Goal: Information Seeking & Learning: Learn about a topic

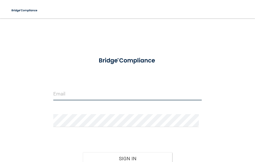
type input "[PERSON_NAME][EMAIL_ADDRESS][DOMAIN_NAME]"
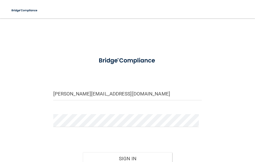
click at [221, 134] on div "[PERSON_NAME][EMAIL_ADDRESS][DOMAIN_NAME] Invalid email/password. You don't hav…" at bounding box center [127, 108] width 232 height 169
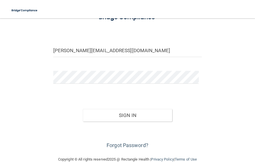
scroll to position [45, 0]
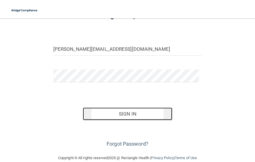
click at [151, 111] on button "Sign In" at bounding box center [127, 113] width 89 height 13
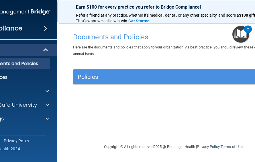
click at [69, 96] on div "Documents and Policies Here are the documents and policies that apply to your o…" at bounding box center [173, 86] width 209 height 113
drag, startPoint x: 69, startPoint y: 96, endPoint x: 171, endPoint y: 9, distance: 134.0
click at [171, 9] on div "Earn $100 for every practice you refer to Bridge Compliance! Refer a friend at …" at bounding box center [173, 81] width 232 height 162
click at [181, 121] on div "Documents and Policies Here are the documents and policies that apply to your o…" at bounding box center [173, 86] width 209 height 113
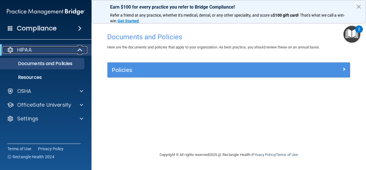
click at [54, 52] on div "HIPAA" at bounding box center [38, 49] width 71 height 7
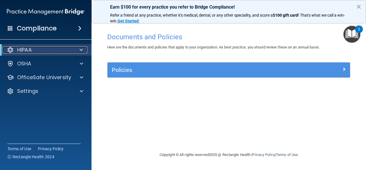
click at [54, 52] on div "HIPAA" at bounding box center [38, 49] width 71 height 7
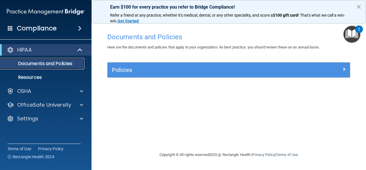
click at [52, 62] on p "Documents and Policies" at bounding box center [43, 64] width 78 height 6
click at [63, 64] on p "Documents and Policies" at bounding box center [43, 64] width 78 height 6
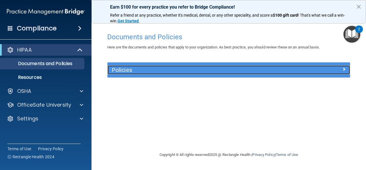
click at [147, 72] on h5 "Policies" at bounding box center [198, 70] width 173 height 6
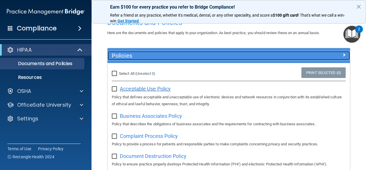
scroll to position [7, 0]
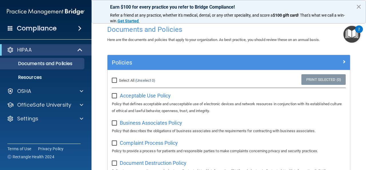
click at [254, 6] on button "×" at bounding box center [358, 6] width 5 height 9
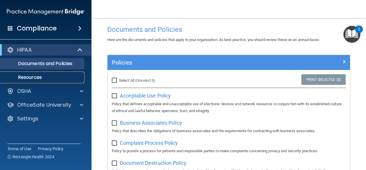
click at [44, 79] on p "Resources" at bounding box center [43, 77] width 78 height 6
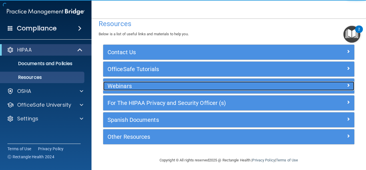
click at [120, 84] on h5 "Webinars" at bounding box center [198, 86] width 180 height 6
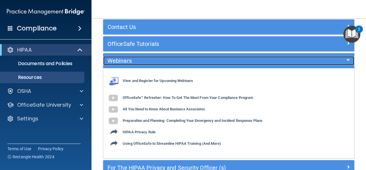
scroll to position [33, 0]
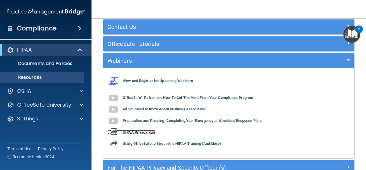
click at [151, 131] on b "HIPAA Privacy Rule" at bounding box center [139, 132] width 33 height 4
click at [162, 111] on div "View and Register for Upcoming Webinars OfficeSafe™ Refresher: How To Get The M…" at bounding box center [228, 112] width 251 height 81
click at [150, 131] on b "HIPAA Privacy Rule" at bounding box center [139, 132] width 33 height 4
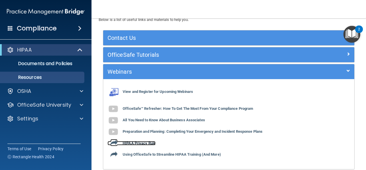
scroll to position [21, 0]
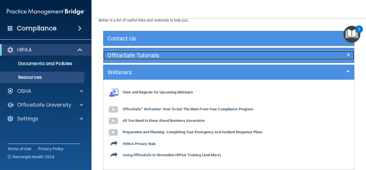
click at [182, 57] on h5 "OfficeSafe Tutorials" at bounding box center [198, 55] width 180 height 6
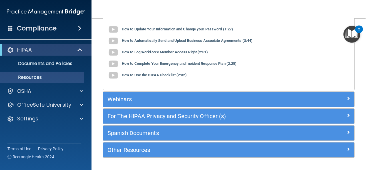
scroll to position [69, 0]
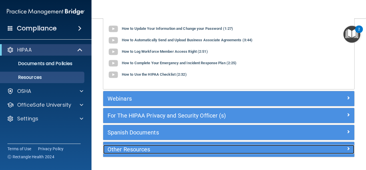
click at [140, 149] on h5 "Other Resources" at bounding box center [198, 149] width 180 height 6
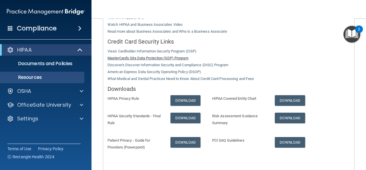
scroll to position [201, 0]
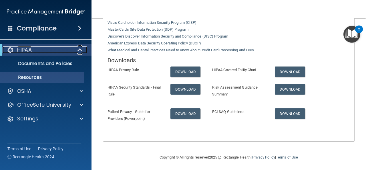
click at [50, 49] on div "HIPAA" at bounding box center [38, 49] width 71 height 7
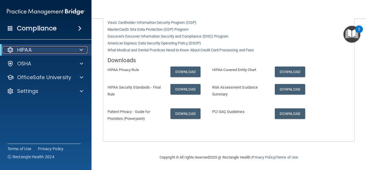
click at [52, 50] on div "HIPAA" at bounding box center [38, 49] width 71 height 7
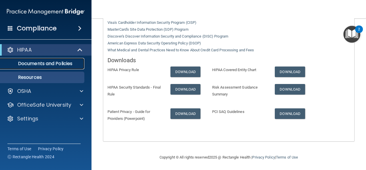
click at [58, 61] on p "Documents and Policies" at bounding box center [43, 64] width 78 height 6
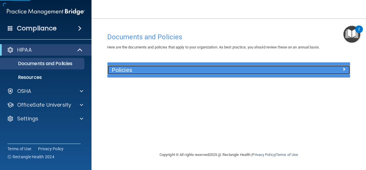
click at [198, 72] on h5 "Policies" at bounding box center [198, 70] width 173 height 6
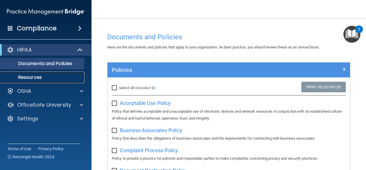
click at [36, 78] on p "Resources" at bounding box center [43, 77] width 78 height 6
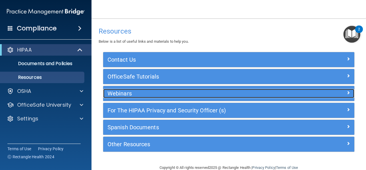
click at [131, 91] on h5 "Webinars" at bounding box center [198, 93] width 180 height 6
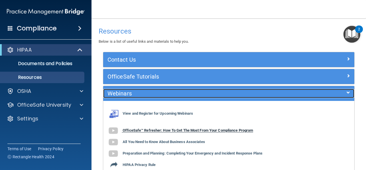
scroll to position [32, 0]
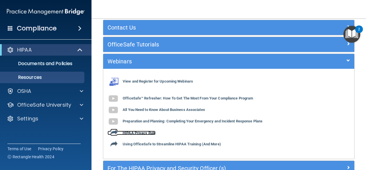
click at [141, 131] on b "HIPAA Privacy Rule" at bounding box center [139, 133] width 33 height 4
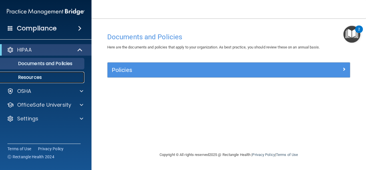
click at [37, 74] on p "Resources" at bounding box center [43, 77] width 78 height 6
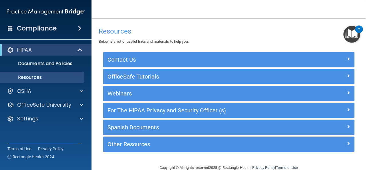
click at [81, 25] on span at bounding box center [79, 28] width 3 height 7
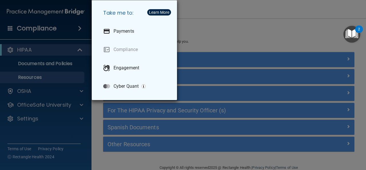
click at [198, 22] on div "Take me to: Payments Compliance Engagement Cyber Quant" at bounding box center [183, 85] width 366 height 170
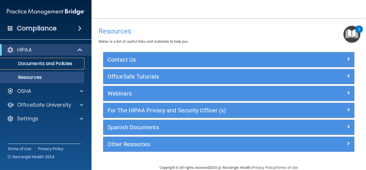
click at [65, 61] on p "Documents and Policies" at bounding box center [43, 64] width 78 height 6
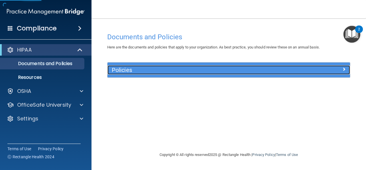
click at [140, 68] on h5 "Policies" at bounding box center [198, 70] width 173 height 6
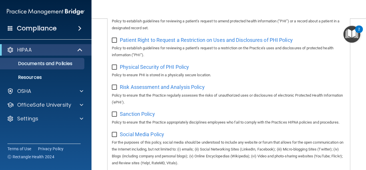
scroll to position [368, 0]
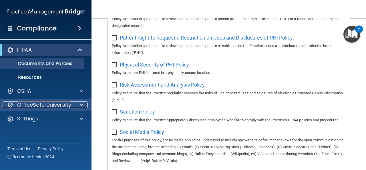
click at [45, 107] on p "OfficeSafe University" at bounding box center [44, 104] width 54 height 7
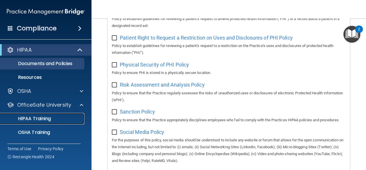
click at [45, 123] on link "HIPAA Training" at bounding box center [39, 118] width 90 height 11
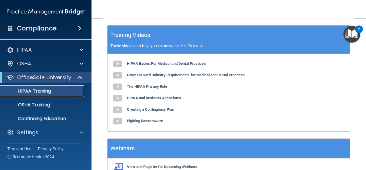
scroll to position [256, 0]
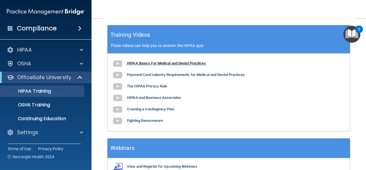
click at [180, 62] on b "HIPAA Basics For Medical and Dental Practices" at bounding box center [166, 63] width 79 height 4
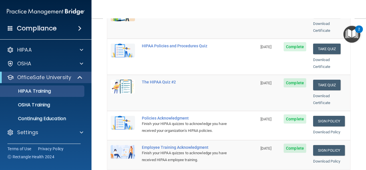
scroll to position [21, 0]
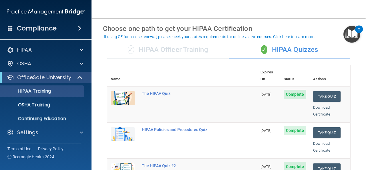
click at [167, 127] on td "HIPAA Policies and Procedures Quiz" at bounding box center [198, 140] width 119 height 36
click at [319, 86] on td "Take Quiz Download Certificate" at bounding box center [330, 104] width 41 height 36
click at [321, 91] on button "Take Quiz" at bounding box center [326, 96] width 27 height 11
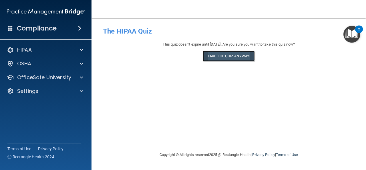
click at [232, 56] on button "Take the quiz anyway!" at bounding box center [229, 56] width 52 height 11
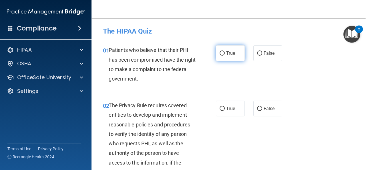
click at [221, 58] on label "True" at bounding box center [230, 53] width 29 height 16
click at [221, 56] on input "True" at bounding box center [222, 53] width 5 height 4
radio input "true"
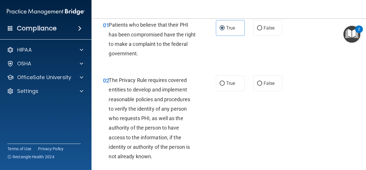
scroll to position [26, 0]
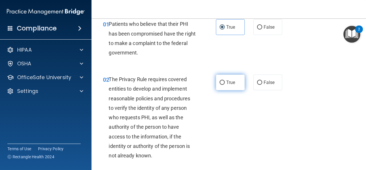
click at [223, 82] on label "True" at bounding box center [230, 82] width 29 height 16
click at [223, 82] on input "True" at bounding box center [222, 82] width 5 height 4
radio input "true"
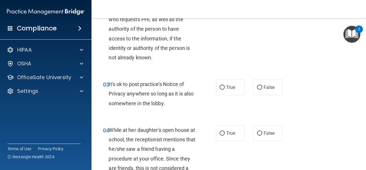
scroll to position [124, 0]
click at [231, 84] on label "True" at bounding box center [230, 87] width 29 height 16
click at [225, 85] on input "True" at bounding box center [222, 87] width 5 height 4
radio input "true"
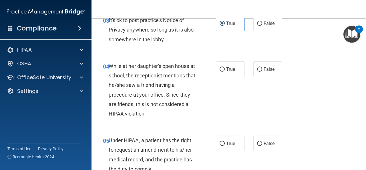
scroll to position [188, 0]
click at [273, 68] on label "False" at bounding box center [268, 69] width 29 height 16
click at [262, 68] on input "False" at bounding box center [259, 69] width 5 height 4
radio input "true"
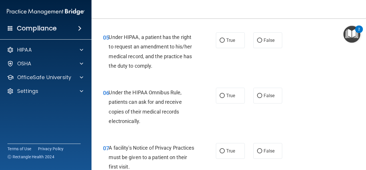
scroll to position [292, 0]
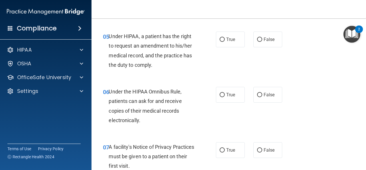
click at [203, 124] on div "06 Under the HIPAA Omnibus Rule, patients can ask for and receive copies of the…" at bounding box center [159, 107] width 130 height 41
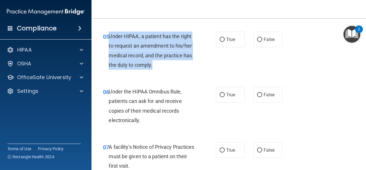
drag, startPoint x: 110, startPoint y: 36, endPoint x: 159, endPoint y: 69, distance: 58.9
click at [159, 69] on div "Under HIPAA, a patient has the right to request an amendment to his/her medical…" at bounding box center [154, 50] width 91 height 38
drag, startPoint x: 109, startPoint y: 34, endPoint x: 156, endPoint y: 64, distance: 55.6
click at [156, 64] on div "Under HIPAA, a patient has the right to request an amendment to his/her medical…" at bounding box center [154, 50] width 91 height 38
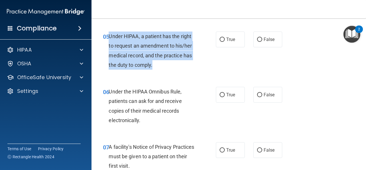
copy span "Under HIPAA, a patient has the right to request an amendment to his/her medical…"
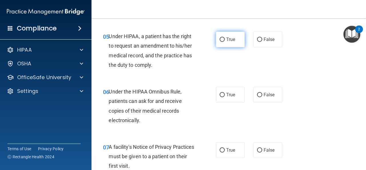
click at [227, 35] on label "True" at bounding box center [230, 39] width 29 height 16
click at [225, 37] on input "True" at bounding box center [222, 39] width 5 height 4
radio input "true"
click at [217, 71] on div "05 Under HIPAA, a patient has the right to request an amendment to his/her medi…" at bounding box center [159, 51] width 130 height 41
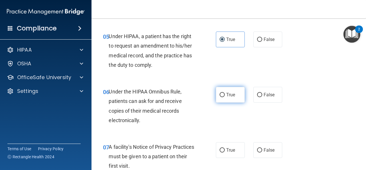
click at [226, 95] on span "True" at bounding box center [230, 94] width 9 height 5
click at [225, 95] on input "True" at bounding box center [222, 95] width 5 height 4
radio input "true"
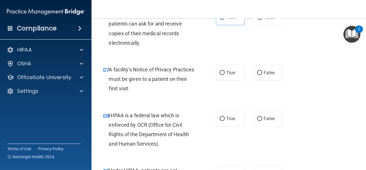
scroll to position [369, 0]
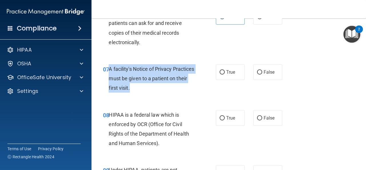
drag, startPoint x: 109, startPoint y: 68, endPoint x: 157, endPoint y: 89, distance: 52.2
click at [157, 89] on div "A facility's Notice of Privacy Practices must be given to a patient on their fi…" at bounding box center [154, 78] width 91 height 29
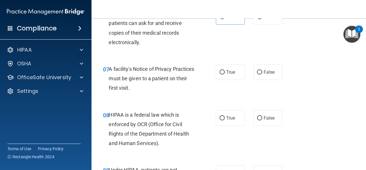
copy ng-form
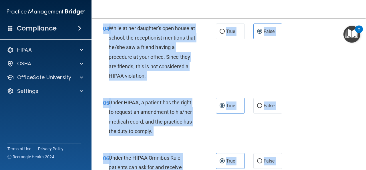
drag, startPoint x: 157, startPoint y: 89, endPoint x: 277, endPoint y: -25, distance: 165.2
click at [277, 0] on html "Compliance HIPAA Documents and Policies Report an Incident Business Associates …" at bounding box center [183, 85] width 366 height 170
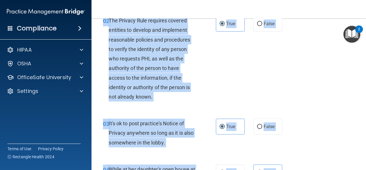
click at [240, 71] on div "02 The Privacy Rule requires covered entities to develop and implement reasonab…" at bounding box center [229, 60] width 260 height 103
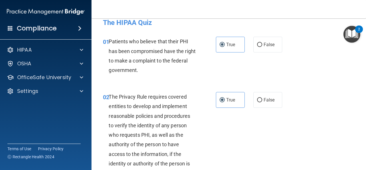
scroll to position [0, 0]
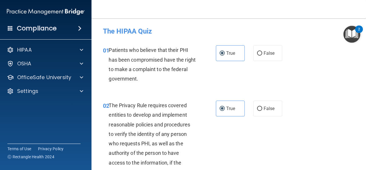
drag, startPoint x: 240, startPoint y: 71, endPoint x: 199, endPoint y: 96, distance: 48.9
click at [199, 96] on div "02 The Privacy Rule requires covered entities to develop and implement reasonab…" at bounding box center [229, 144] width 260 height 103
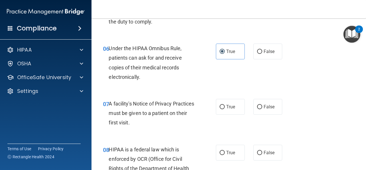
scroll to position [335, 0]
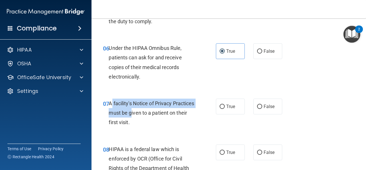
drag, startPoint x: 110, startPoint y: 103, endPoint x: 156, endPoint y: 118, distance: 47.7
click at [156, 118] on div "A facility's Notice of Privacy Practices must be given to a patient on their fi…" at bounding box center [154, 112] width 91 height 29
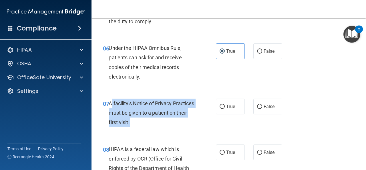
click at [156, 118] on div "A facility's Notice of Privacy Practices must be given to a patient on their fi…" at bounding box center [154, 112] width 91 height 29
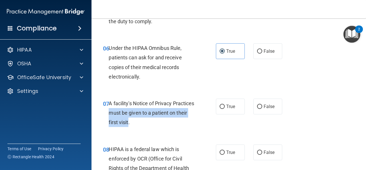
drag, startPoint x: 148, startPoint y: 122, endPoint x: 131, endPoint y: 114, distance: 18.1
click at [131, 114] on span "A facility's Notice of Privacy Practices must be given to a patient on their fi…" at bounding box center [152, 112] width 86 height 25
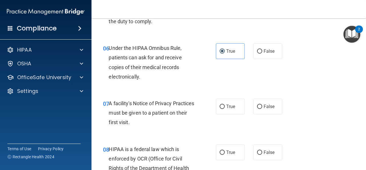
click at [116, 105] on span "A facility's Notice of Privacy Practices must be given to a patient on their fi…" at bounding box center [152, 112] width 86 height 25
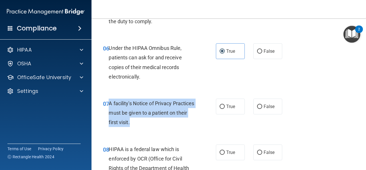
drag, startPoint x: 108, startPoint y: 103, endPoint x: 157, endPoint y: 125, distance: 53.2
click at [157, 125] on div "07 A facility's Notice of Privacy Practices must be given to a patient on their…" at bounding box center [159, 113] width 130 height 31
copy div "A facility's Notice of Privacy Practices must be given to a patient on their fi…"
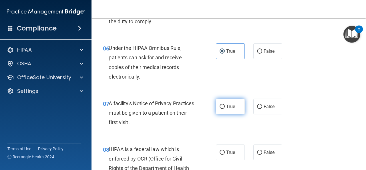
click at [228, 108] on span "True" at bounding box center [230, 106] width 9 height 5
click at [225, 108] on input "True" at bounding box center [222, 106] width 5 height 4
radio input "true"
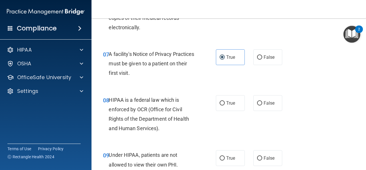
scroll to position [385, 0]
click at [110, 99] on span "HIPAA is a federal law which is enforced by OCR (Office for Civil Rights of the…" at bounding box center [149, 113] width 80 height 35
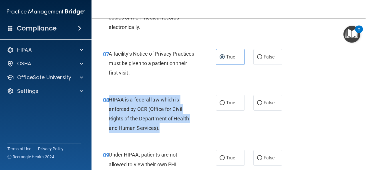
drag, startPoint x: 163, startPoint y: 131, endPoint x: 110, endPoint y: 101, distance: 61.0
click at [110, 101] on div "HIPAA is a federal law which is enforced by OCR (Office for Civil Rights of the…" at bounding box center [154, 114] width 91 height 38
copy span "HIPAA is a federal law which is enforced by OCR (Office for Civil Rights of the…"
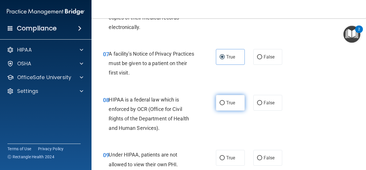
click at [234, 106] on label "True" at bounding box center [230, 103] width 29 height 16
click at [225, 105] on input "True" at bounding box center [222, 103] width 5 height 4
radio input "true"
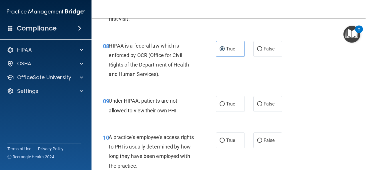
scroll to position [439, 0]
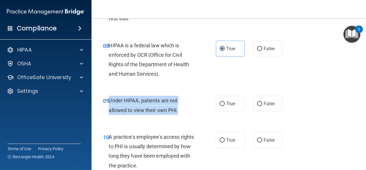
drag, startPoint x: 180, startPoint y: 108, endPoint x: 110, endPoint y: 100, distance: 70.9
click at [110, 100] on div "Under HIPAA, patients are not allowed to view their own PHI." at bounding box center [154, 105] width 91 height 19
copy span "Under HIPAA, patients are not allowed to view their own PHI."
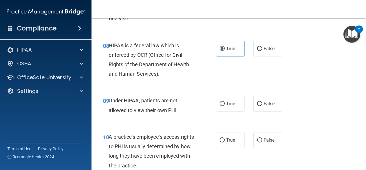
click at [268, 116] on div "09 Under HIPAA, patients are not allowed to view their own PHI. True False" at bounding box center [229, 106] width 260 height 36
click at [268, 102] on span "False" at bounding box center [269, 103] width 11 height 5
click at [262, 102] on input "False" at bounding box center [259, 104] width 5 height 4
radio input "true"
click at [268, 102] on span "False" at bounding box center [269, 103] width 11 height 5
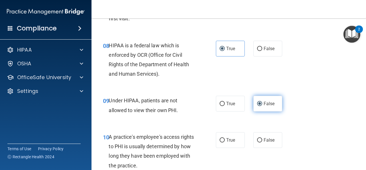
click at [262, 102] on input "False" at bounding box center [259, 104] width 5 height 4
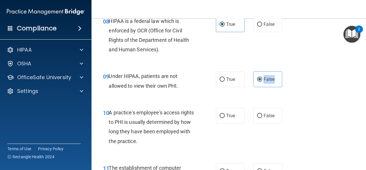
scroll to position [469, 0]
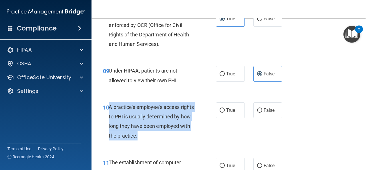
drag, startPoint x: 109, startPoint y: 106, endPoint x: 181, endPoint y: 135, distance: 77.7
click at [181, 135] on div "A practice's employee's access rights to PHI is usually determined by how long …" at bounding box center [154, 121] width 91 height 38
copy span "A practice's employee's access rights to PHI is usually determined by how long …"
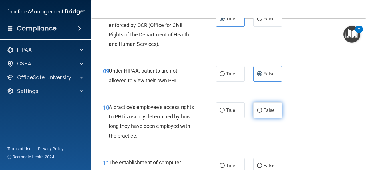
click at [259, 113] on label "False" at bounding box center [268, 110] width 29 height 16
click at [259, 112] on input "False" at bounding box center [259, 110] width 5 height 4
radio input "true"
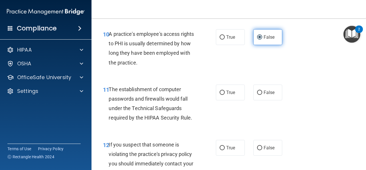
scroll to position [545, 0]
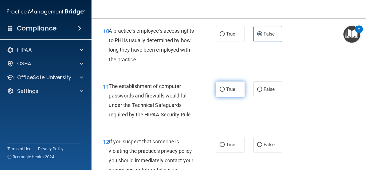
click at [226, 89] on span "True" at bounding box center [230, 88] width 9 height 5
click at [224, 89] on input "True" at bounding box center [222, 89] width 5 height 4
radio input "true"
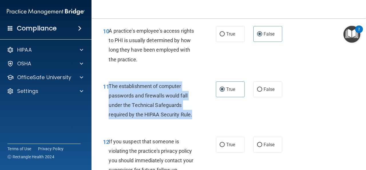
drag, startPoint x: 108, startPoint y: 86, endPoint x: 199, endPoint y: 117, distance: 96.2
click at [199, 117] on div "11 The establishment of computer passwords and firewalls would fall under the T…" at bounding box center [159, 101] width 130 height 41
copy div "The establishment of computer passwords and firewalls would fall under the Tech…"
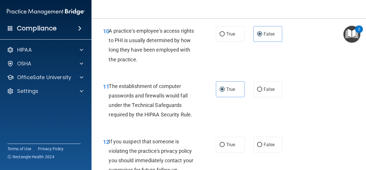
click at [250, 120] on div "11 The establishment of computer passwords and firewalls would fall under the T…" at bounding box center [229, 101] width 260 height 55
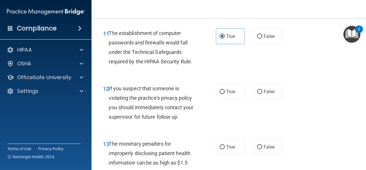
scroll to position [600, 0]
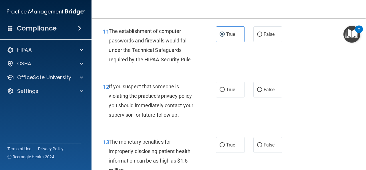
click at [243, 88] on div "True False" at bounding box center [251, 90] width 70 height 16
click at [236, 90] on label "True" at bounding box center [230, 90] width 29 height 16
click at [225, 90] on input "True" at bounding box center [222, 90] width 5 height 4
radio input "true"
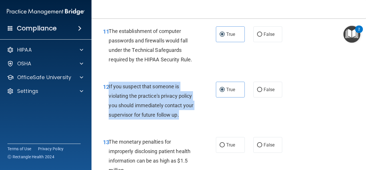
drag, startPoint x: 108, startPoint y: 86, endPoint x: 190, endPoint y: 114, distance: 86.3
click at [190, 114] on div "12 If you suspect that someone is violating the practice's privacy policy you s…" at bounding box center [159, 102] width 130 height 41
copy div "If you suspect that someone is violating the practice's privacy policy you shou…"
click at [195, 103] on div "If you suspect that someone is violating the practice's privacy policy you shou…" at bounding box center [154, 101] width 91 height 38
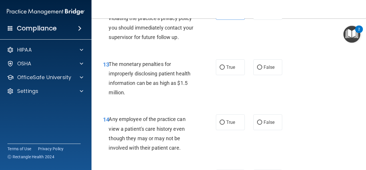
scroll to position [677, 0]
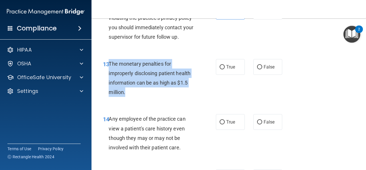
drag, startPoint x: 110, startPoint y: 64, endPoint x: 131, endPoint y: 92, distance: 35.0
click at [131, 92] on div "The monetary penalties for improperly disclosing patient health information can…" at bounding box center [154, 78] width 91 height 38
copy span "The monetary penalties for improperly disclosing patient health information can…"
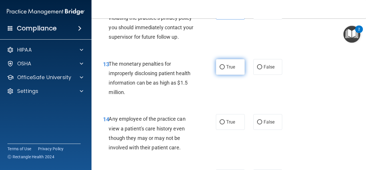
click at [235, 68] on label "True" at bounding box center [230, 67] width 29 height 16
click at [225, 68] on input "True" at bounding box center [222, 67] width 5 height 4
radio input "true"
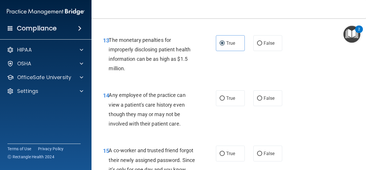
scroll to position [701, 0]
click at [222, 96] on input "True" at bounding box center [222, 98] width 5 height 4
radio input "true"
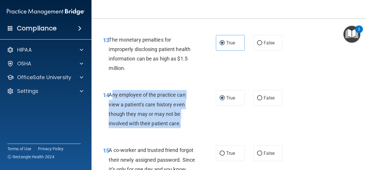
drag, startPoint x: 110, startPoint y: 92, endPoint x: 206, endPoint y: 126, distance: 101.6
click at [206, 126] on div "14 Any employee of the practice can view a patient's care history even though t…" at bounding box center [159, 110] width 130 height 41
copy span "ny employee of the practice can view a patient's care history even though they …"
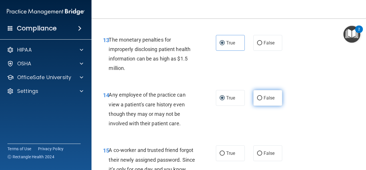
click at [264, 98] on span "False" at bounding box center [269, 97] width 11 height 5
click at [262, 98] on input "False" at bounding box center [259, 98] width 5 height 4
radio input "true"
radio input "false"
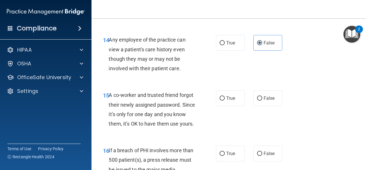
scroll to position [759, 0]
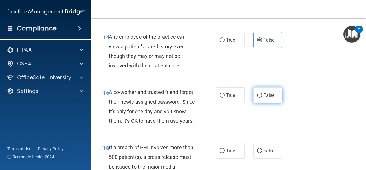
click at [257, 94] on input "False" at bounding box center [259, 95] width 5 height 4
radio input "true"
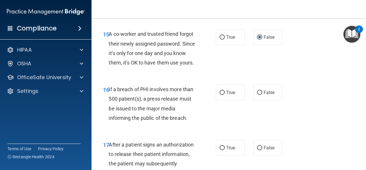
scroll to position [818, 0]
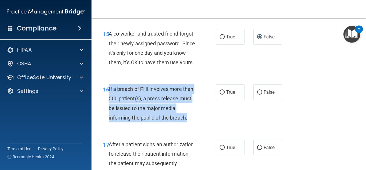
drag, startPoint x: 108, startPoint y: 98, endPoint x: 195, endPoint y: 129, distance: 91.4
click at [195, 122] on div "If a breach of PHI involves more than 500 patient(s), a press release must be i…" at bounding box center [154, 103] width 91 height 38
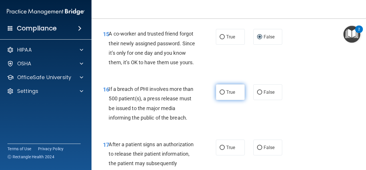
click at [226, 95] on span "True" at bounding box center [230, 91] width 9 height 5
click at [224, 94] on input "True" at bounding box center [222, 92] width 5 height 4
radio input "true"
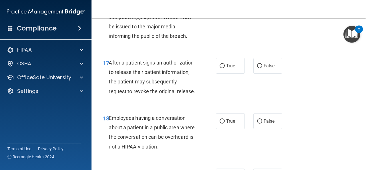
scroll to position [903, 0]
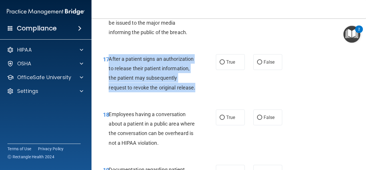
drag, startPoint x: 109, startPoint y: 68, endPoint x: 156, endPoint y: 114, distance: 65.4
click at [156, 95] on div "17 After a patient signs an authorization to release their patient information,…" at bounding box center [159, 74] width 130 height 41
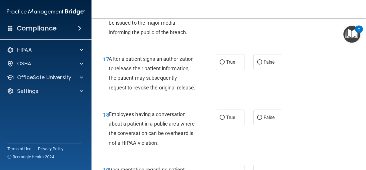
click at [231, 98] on div "17 After a patient signs an authorization to release their patient information,…" at bounding box center [229, 74] width 260 height 55
click at [226, 70] on label "True" at bounding box center [230, 62] width 29 height 16
click at [225, 64] on input "True" at bounding box center [222, 62] width 5 height 4
radio input "true"
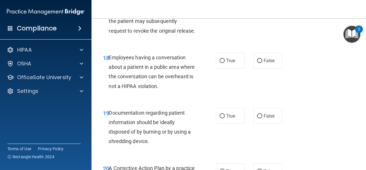
scroll to position [962, 0]
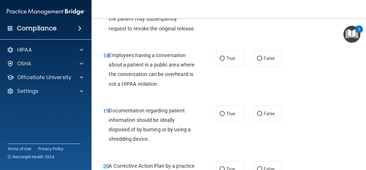
click at [110, 74] on span "Employees having a conversation about a patient in a public area where the conv…" at bounding box center [152, 69] width 86 height 35
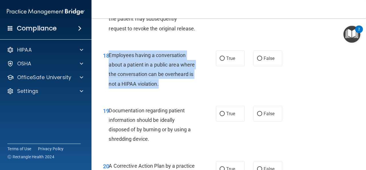
drag, startPoint x: 109, startPoint y: 74, endPoint x: 211, endPoint y: 102, distance: 106.3
click at [211, 91] on div "18 Employees having a conversation about a patient in a public area where the c…" at bounding box center [159, 70] width 130 height 41
click at [221, 91] on div "18 Employees having a conversation about a patient in a public area where the c…" at bounding box center [159, 70] width 130 height 41
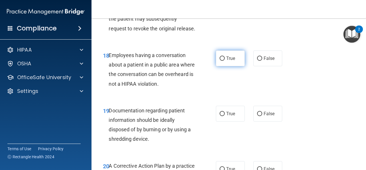
click at [226, 66] on label "True" at bounding box center [230, 58] width 29 height 16
click at [225, 61] on input "True" at bounding box center [222, 58] width 5 height 4
radio input "true"
drag, startPoint x: 110, startPoint y: 74, endPoint x: 171, endPoint y: 103, distance: 67.6
click at [117, 78] on div "Employees having a conversation about a patient in a public area where the conv…" at bounding box center [154, 69] width 91 height 38
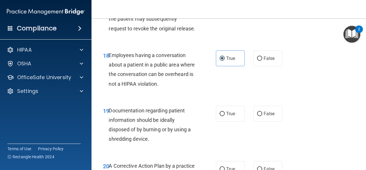
click at [192, 88] on div "Employees having a conversation about a patient in a public area where the conv…" at bounding box center [154, 69] width 91 height 38
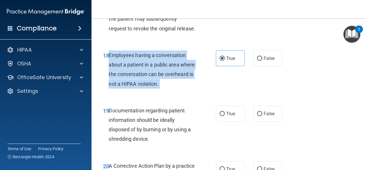
drag, startPoint x: 192, startPoint y: 104, endPoint x: 122, endPoint y: 70, distance: 78.2
click at [122, 70] on div "Employees having a conversation about a patient in a public area where the conv…" at bounding box center [154, 69] width 91 height 38
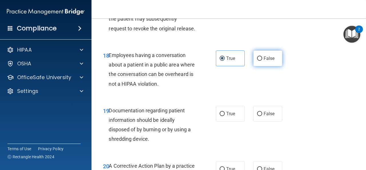
click at [264, 61] on span "False" at bounding box center [269, 58] width 11 height 5
click at [261, 61] on input "False" at bounding box center [259, 58] width 5 height 4
radio input "true"
radio input "false"
click at [206, 91] on div "18 Employees having a conversation about a patient in a public area where the c…" at bounding box center [159, 70] width 130 height 41
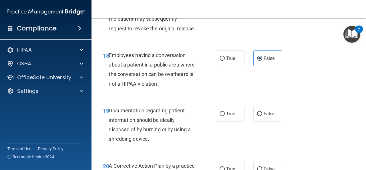
scroll to position [979, 0]
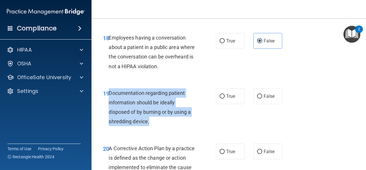
drag, startPoint x: 109, startPoint y: 112, endPoint x: 158, endPoint y: 145, distance: 58.3
click at [158, 126] on div "Documentation regarding patient information should be ideally disposed of by bu…" at bounding box center [154, 107] width 91 height 38
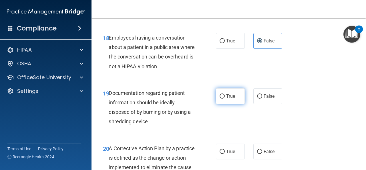
click at [226, 99] on span "True" at bounding box center [230, 95] width 9 height 5
click at [225, 98] on input "True" at bounding box center [222, 96] width 5 height 4
radio input "true"
click at [208, 108] on div "19 Documentation regarding patient information should be ideally disposed of by…" at bounding box center [159, 108] width 130 height 41
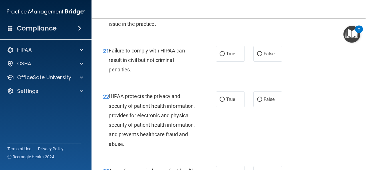
scroll to position [1142, 0]
click at [222, 61] on label "True" at bounding box center [230, 54] width 29 height 16
click at [222, 56] on input "True" at bounding box center [222, 54] width 5 height 4
radio input "true"
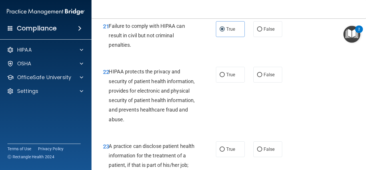
scroll to position [1167, 0]
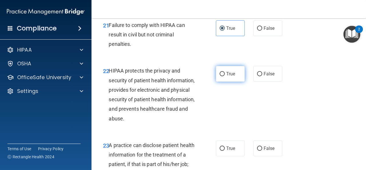
click at [222, 76] on input "True" at bounding box center [222, 74] width 5 height 4
radio input "true"
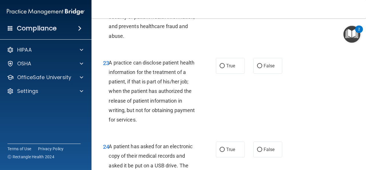
scroll to position [1250, 0]
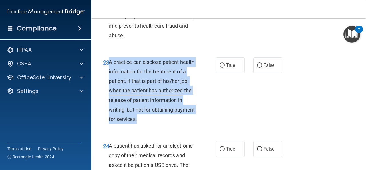
drag, startPoint x: 110, startPoint y: 80, endPoint x: 184, endPoint y: 139, distance: 94.8
click at [184, 124] on div "A practice can disclose patient health information for the treatment of a patie…" at bounding box center [154, 90] width 91 height 67
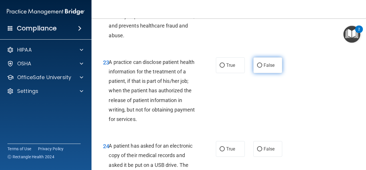
click at [264, 73] on label "False" at bounding box center [268, 65] width 29 height 16
click at [262, 68] on input "False" at bounding box center [259, 65] width 5 height 4
radio input "true"
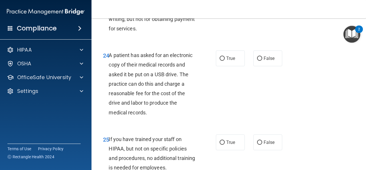
scroll to position [1341, 0]
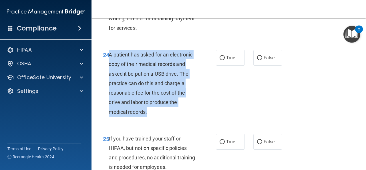
drag, startPoint x: 110, startPoint y: 73, endPoint x: 148, endPoint y: 133, distance: 70.4
click at [148, 116] on div "A patient has asked for an electronic copy of their medical records and asked i…" at bounding box center [154, 83] width 91 height 67
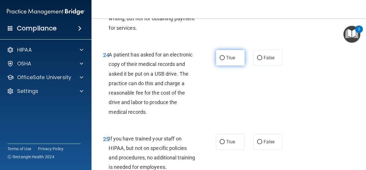
click at [229, 60] on span "True" at bounding box center [230, 57] width 9 height 5
click at [225, 60] on input "True" at bounding box center [222, 58] width 5 height 4
radio input "true"
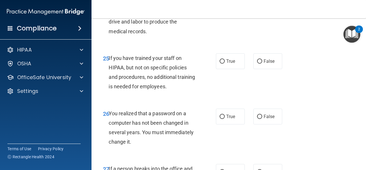
scroll to position [1462, 0]
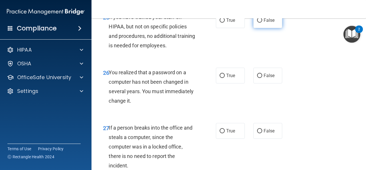
click at [268, 23] on span "False" at bounding box center [269, 19] width 11 height 5
click at [262, 23] on input "False" at bounding box center [259, 20] width 5 height 4
radio input "true"
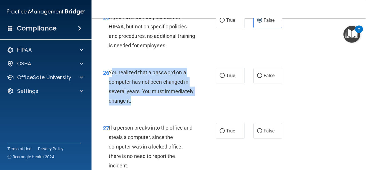
drag, startPoint x: 110, startPoint y: 91, endPoint x: 143, endPoint y: 125, distance: 47.6
click at [143, 108] on div "26 You realized that a password on a computer has not been changed in several y…" at bounding box center [159, 88] width 130 height 41
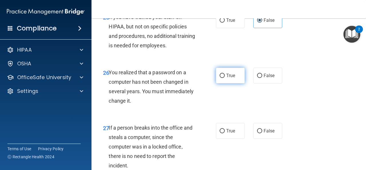
click at [217, 83] on label "True" at bounding box center [230, 76] width 29 height 16
click at [220, 78] on input "True" at bounding box center [222, 76] width 5 height 4
radio input "true"
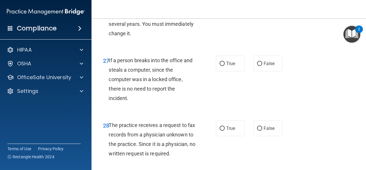
scroll to position [1538, 0]
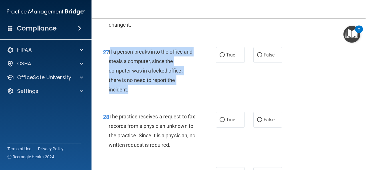
drag, startPoint x: 110, startPoint y: 71, endPoint x: 143, endPoint y: 110, distance: 50.6
click at [143, 94] on div "If a person breaks into the office and steals a computer, since the computer wa…" at bounding box center [154, 71] width 91 height 48
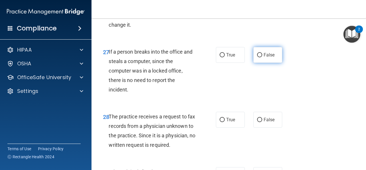
click at [269, 58] on span "False" at bounding box center [269, 54] width 11 height 5
click at [262, 57] on input "False" at bounding box center [259, 55] width 5 height 4
radio input "true"
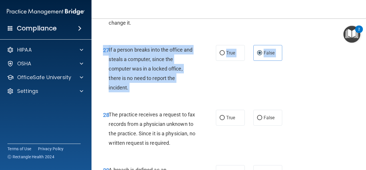
drag, startPoint x: 299, startPoint y: 123, endPoint x: 285, endPoint y: 102, distance: 25.6
click at [214, 94] on div "27 If a person breaks into the office and steals a computer, since the computer…" at bounding box center [159, 70] width 130 height 50
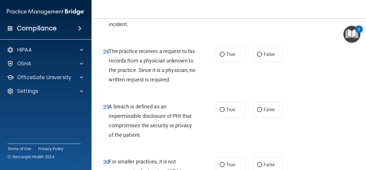
scroll to position [1612, 0]
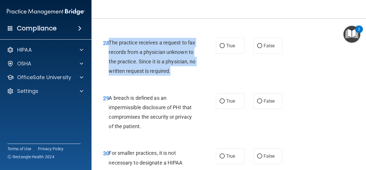
drag, startPoint x: 110, startPoint y: 62, endPoint x: 141, endPoint y: 100, distance: 49.9
click at [141, 76] on div "The practice receives a request to fax records from a physician unknown to the …" at bounding box center [154, 57] width 91 height 38
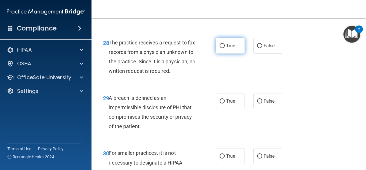
click at [227, 54] on label "True" at bounding box center [230, 46] width 29 height 16
click at [225, 48] on input "True" at bounding box center [222, 46] width 5 height 4
radio input "true"
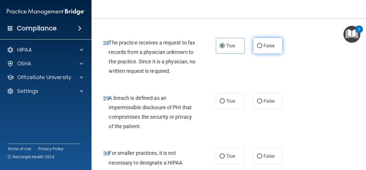
click at [264, 48] on span "False" at bounding box center [269, 45] width 11 height 5
click at [262, 48] on input "False" at bounding box center [259, 46] width 5 height 4
radio input "true"
radio input "false"
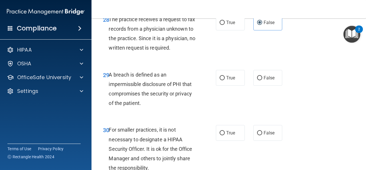
scroll to position [1647, 0]
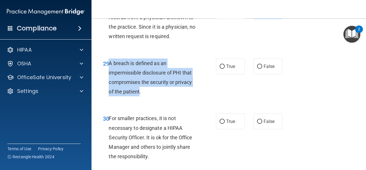
drag, startPoint x: 108, startPoint y: 89, endPoint x: 140, endPoint y: 120, distance: 44.5
click at [140, 99] on div "29 A breach is defined as an impermissible disclosure of PHI that compromises t…" at bounding box center [159, 78] width 130 height 41
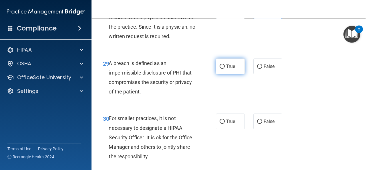
click at [224, 74] on label "True" at bounding box center [230, 66] width 29 height 16
click at [224, 69] on input "True" at bounding box center [222, 66] width 5 height 4
radio input "true"
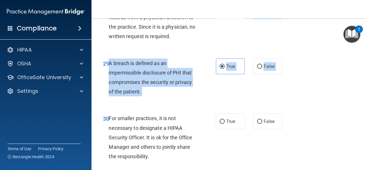
drag, startPoint x: 109, startPoint y: 90, endPoint x: 153, endPoint y: 137, distance: 64.6
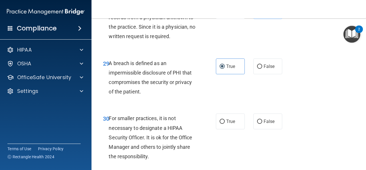
click at [197, 41] on div "The practice receives a request to fax records from a physician unknown to the …" at bounding box center [154, 22] width 91 height 38
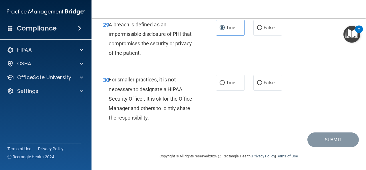
scroll to position [1714, 0]
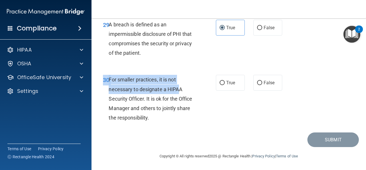
drag, startPoint x: 180, startPoint y: 86, endPoint x: 210, endPoint y: 128, distance: 51.4
click at [210, 128] on div "30 For smaller practices, it is not necessary to designate a HIPAA Security Off…" at bounding box center [229, 100] width 260 height 65
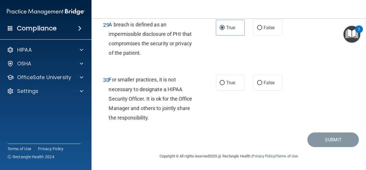
click at [210, 128] on div "30 For smaller practices, it is not necessary to designate a HIPAA Security Off…" at bounding box center [229, 100] width 260 height 65
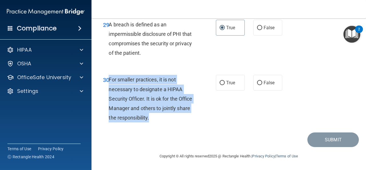
drag, startPoint x: 109, startPoint y: 81, endPoint x: 153, endPoint y: 119, distance: 57.8
click at [153, 119] on div "For smaller practices, it is not necessary to designate a HIPAA Security Office…" at bounding box center [154, 99] width 91 height 48
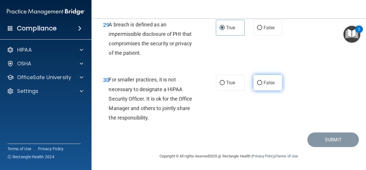
click at [261, 84] on label "False" at bounding box center [268, 83] width 29 height 16
click at [261, 84] on input "False" at bounding box center [259, 83] width 5 height 4
radio input "true"
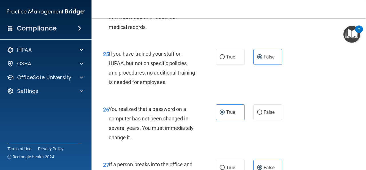
scroll to position [1425, 0]
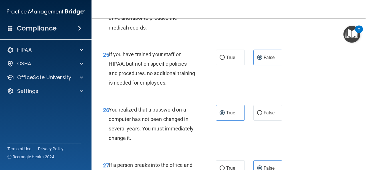
click at [358, 38] on img "Open Resource Center, 2 new notifications" at bounding box center [352, 34] width 17 height 17
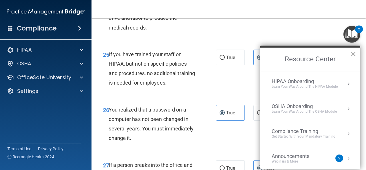
click at [353, 56] on button "×" at bounding box center [353, 53] width 5 height 9
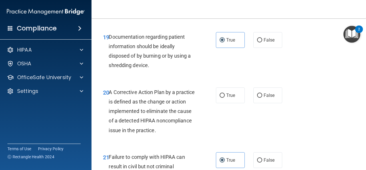
scroll to position [1036, 0]
click at [223, 103] on label "True" at bounding box center [230, 95] width 29 height 16
click at [223, 97] on input "True" at bounding box center [222, 95] width 5 height 4
radio input "true"
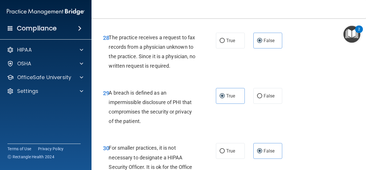
scroll to position [1714, 0]
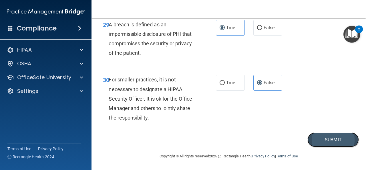
click at [318, 141] on button "Submit" at bounding box center [334, 139] width 52 height 15
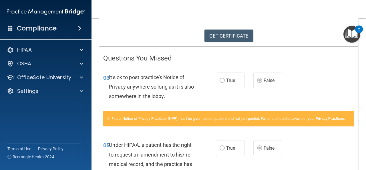
scroll to position [89, 0]
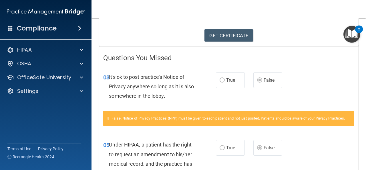
click at [326, 72] on div "03 It's ok to post practice’s Notice of Privacy anywhere so long as it is also …" at bounding box center [229, 88] width 260 height 46
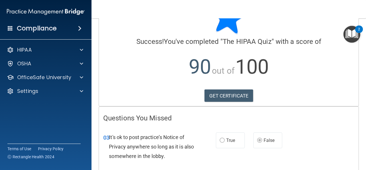
scroll to position [0, 0]
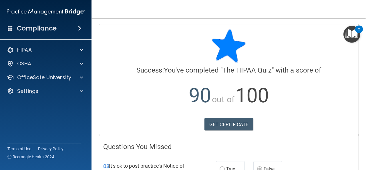
click at [140, 43] on div at bounding box center [228, 46] width 251 height 34
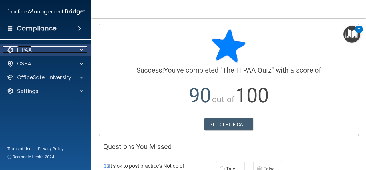
click at [60, 51] on div "HIPAA" at bounding box center [38, 49] width 71 height 7
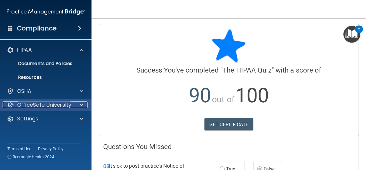
click at [61, 102] on p "OfficeSafe University" at bounding box center [44, 104] width 54 height 7
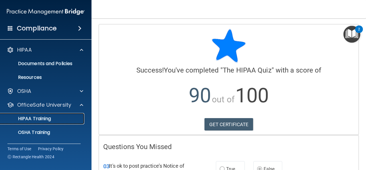
click at [49, 123] on link "HIPAA Training" at bounding box center [39, 118] width 90 height 11
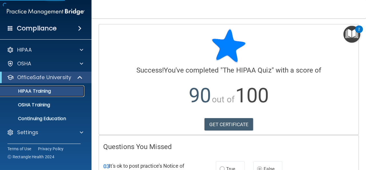
click at [48, 93] on p "HIPAA Training" at bounding box center [27, 91] width 47 height 6
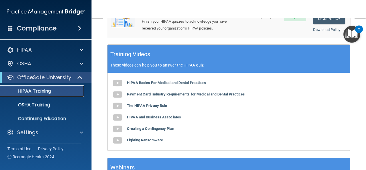
scroll to position [237, 0]
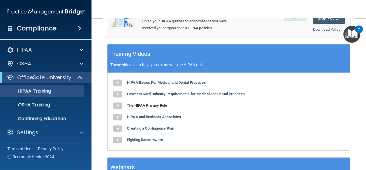
click at [161, 103] on b "The HIPAA Privacy Rule" at bounding box center [147, 105] width 40 height 4
click at [162, 115] on b "HIPAA and Business Associates" at bounding box center [154, 116] width 54 height 4
click at [166, 92] on b "Payment Card Industry Requirements for Medical and Dental Practices" at bounding box center [186, 94] width 118 height 4
click at [166, 126] on b "Creating a Contingency Plan" at bounding box center [150, 128] width 47 height 4
click at [150, 137] on b "Fighting Ransomware" at bounding box center [145, 139] width 36 height 4
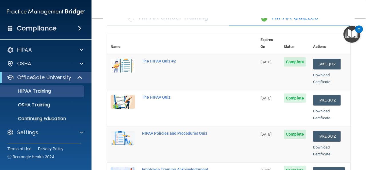
scroll to position [54, 0]
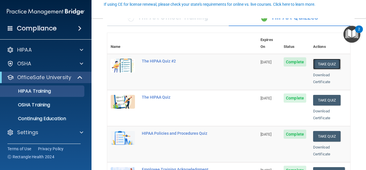
click at [330, 61] on button "Take Quiz" at bounding box center [326, 64] width 27 height 11
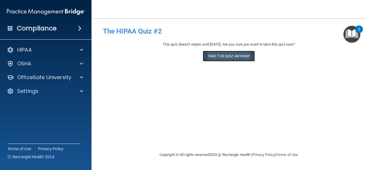
click at [239, 58] on button "Take the quiz anyway!" at bounding box center [229, 56] width 52 height 11
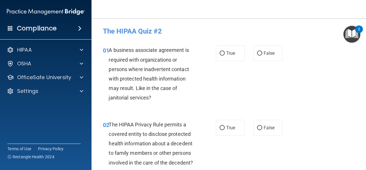
click at [241, 82] on div "01 A business associate agreement is required with organizations or persons whe…" at bounding box center [229, 75] width 260 height 74
click at [258, 55] on input "False" at bounding box center [259, 53] width 5 height 4
radio input "true"
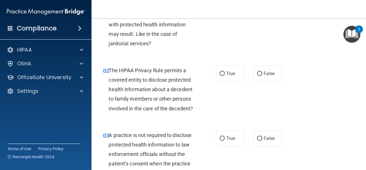
scroll to position [56, 0]
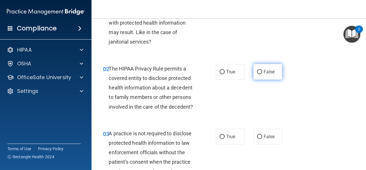
click at [254, 73] on label "False" at bounding box center [268, 72] width 29 height 16
click at [257, 73] on input "False" at bounding box center [259, 72] width 5 height 4
radio input "true"
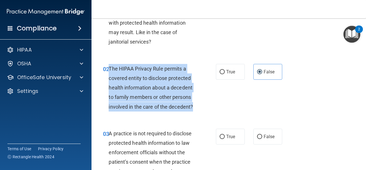
drag, startPoint x: 109, startPoint y: 68, endPoint x: 196, endPoint y: 112, distance: 97.9
click at [196, 112] on div "02 The HIPAA Privacy Rule permits a covered entity to disclose protected health…" at bounding box center [159, 89] width 130 height 50
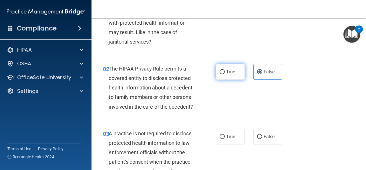
click at [228, 76] on label "True" at bounding box center [230, 72] width 29 height 16
click at [225, 74] on input "True" at bounding box center [222, 72] width 5 height 4
radio input "true"
radio input "false"
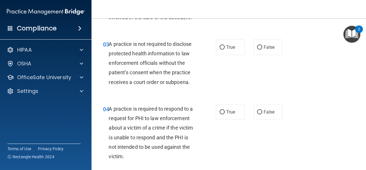
scroll to position [147, 0]
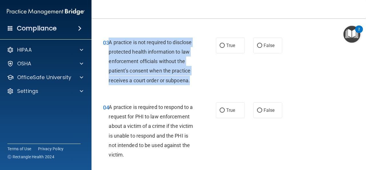
drag, startPoint x: 110, startPoint y: 41, endPoint x: 195, endPoint y: 84, distance: 95.6
click at [195, 84] on div "A practice is not required to disclose protected health information to law enfo…" at bounding box center [154, 61] width 91 height 48
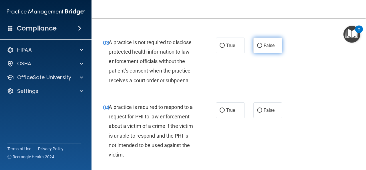
click at [272, 46] on label "False" at bounding box center [268, 45] width 29 height 16
click at [262, 46] on input "False" at bounding box center [259, 46] width 5 height 4
radio input "true"
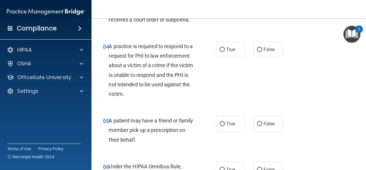
scroll to position [212, 0]
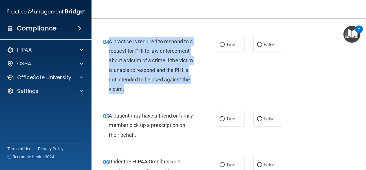
drag, startPoint x: 109, startPoint y: 43, endPoint x: 165, endPoint y: 91, distance: 73.5
click at [165, 91] on div "A practice is required to respond to a request for PHI to law enforcement about…" at bounding box center [154, 65] width 91 height 57
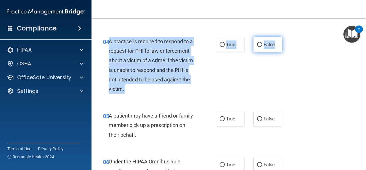
drag, startPoint x: 109, startPoint y: 42, endPoint x: 273, endPoint y: 46, distance: 163.5
click at [286, 37] on ng-form "04 A practice is required to respond to a request for PHI to law enforcement ab…" at bounding box center [286, 37] width 0 height 0
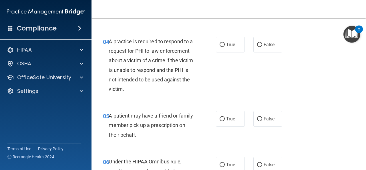
click at [255, 35] on div "04 A practice is required to respond to a request for PHI to law enforcement ab…" at bounding box center [229, 66] width 260 height 74
click at [254, 46] on label "False" at bounding box center [268, 45] width 29 height 16
click at [257, 46] on input "False" at bounding box center [259, 45] width 5 height 4
radio input "true"
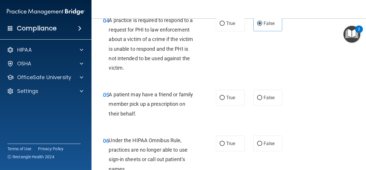
scroll to position [234, 0]
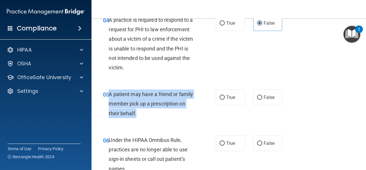
drag, startPoint x: 108, startPoint y: 95, endPoint x: 138, endPoint y: 113, distance: 34.7
click at [138, 113] on div "05 A patient may have a friend or family member pick up a prescription on their…" at bounding box center [159, 104] width 130 height 31
click at [237, 95] on label "True" at bounding box center [230, 97] width 29 height 16
click at [225, 95] on input "True" at bounding box center [222, 97] width 5 height 4
radio input "true"
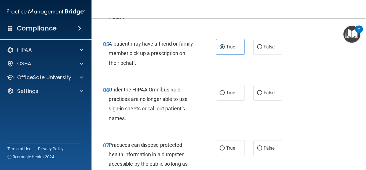
scroll to position [296, 0]
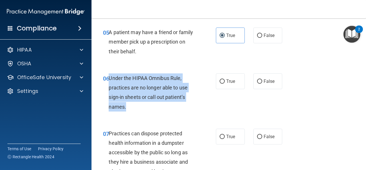
drag, startPoint x: 109, startPoint y: 75, endPoint x: 141, endPoint y: 112, distance: 48.5
click at [141, 112] on div "06 Under the HIPAA Omnibus Rule, practices are no longer able to use sign-in sh…" at bounding box center [159, 93] width 130 height 41
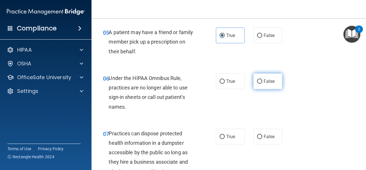
click at [269, 78] on label "False" at bounding box center [268, 81] width 29 height 16
click at [262, 79] on input "False" at bounding box center [259, 81] width 5 height 4
radio input "true"
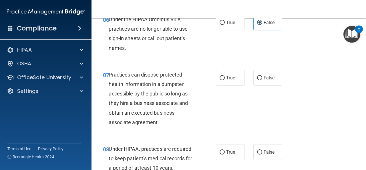
scroll to position [355, 0]
click at [264, 78] on span "False" at bounding box center [269, 77] width 11 height 5
click at [262, 78] on input "False" at bounding box center [259, 78] width 5 height 4
radio input "true"
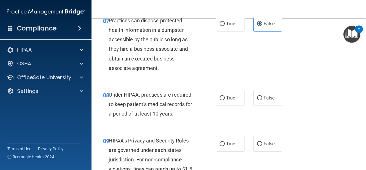
scroll to position [409, 0]
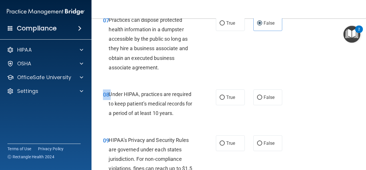
drag, startPoint x: 109, startPoint y: 92, endPoint x: 190, endPoint y: 124, distance: 87.7
click at [190, 124] on div "08 Under HIPAA, practices are required to keep patient’s medical records for a …" at bounding box center [229, 105] width 260 height 46
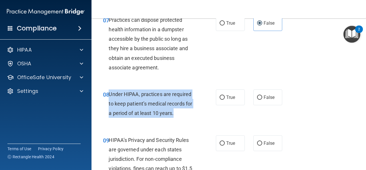
drag, startPoint x: 181, startPoint y: 118, endPoint x: 109, endPoint y: 90, distance: 77.6
click at [109, 90] on div "08 Under HIPAA, practices are required to keep patient’s medical records for a …" at bounding box center [159, 104] width 130 height 31
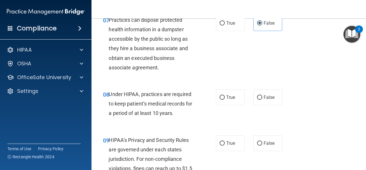
click at [281, 53] on div "07 Practices can dispose protected health information in a dumpster accessible …" at bounding box center [229, 45] width 260 height 74
click at [268, 99] on span "False" at bounding box center [269, 96] width 11 height 5
click at [262, 99] on input "False" at bounding box center [259, 97] width 5 height 4
radio input "true"
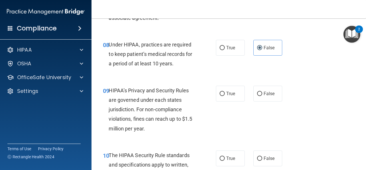
scroll to position [461, 0]
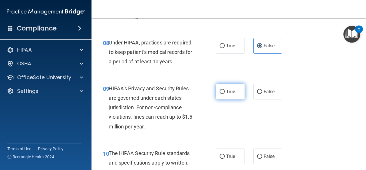
click at [226, 94] on span "True" at bounding box center [230, 91] width 9 height 5
click at [225, 94] on input "True" at bounding box center [222, 92] width 5 height 4
radio input "true"
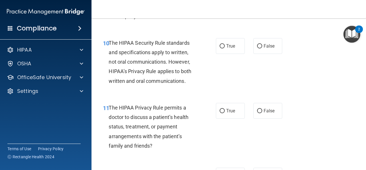
scroll to position [571, 0]
drag, startPoint x: 110, startPoint y: 42, endPoint x: 285, endPoint y: 49, distance: 175.0
click at [285, 49] on div "10 The HIPAA Security Rule standards and specifications apply to written, not o…" at bounding box center [229, 63] width 260 height 65
click at [137, 53] on span "The HIPAA Security Rule standards and specifications apply to written, not oral…" at bounding box center [150, 61] width 83 height 44
drag, startPoint x: 110, startPoint y: 43, endPoint x: 280, endPoint y: 62, distance: 170.7
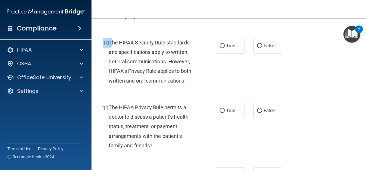
click at [280, 62] on div "10 The HIPAA Security Rule standards and specifications apply to written, not o…" at bounding box center [229, 63] width 260 height 65
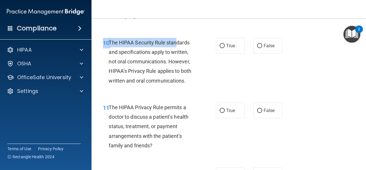
drag, startPoint x: 290, startPoint y: 45, endPoint x: 212, endPoint y: 46, distance: 78.1
click at [176, 45] on div "10 The HIPAA Security Rule standards and specifications apply to written, not o…" at bounding box center [229, 63] width 260 height 65
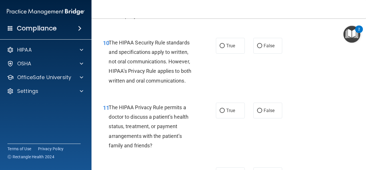
click at [247, 47] on div "True False" at bounding box center [251, 46] width 70 height 16
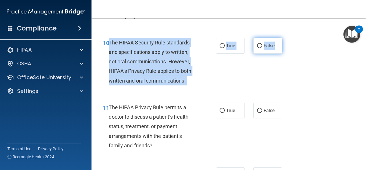
drag, startPoint x: 109, startPoint y: 41, endPoint x: 272, endPoint y: 46, distance: 163.2
click at [286, 38] on ng-form "10 The HIPAA Security Rule standards and specifications apply to written, not o…" at bounding box center [286, 38] width 0 height 0
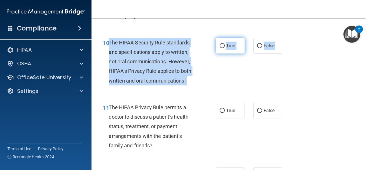
click at [233, 42] on label "True" at bounding box center [230, 46] width 29 height 16
click at [225, 44] on input "True" at bounding box center [222, 46] width 5 height 4
radio input "true"
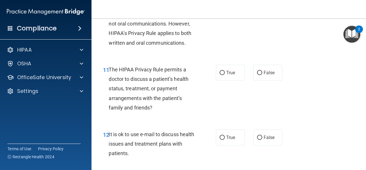
scroll to position [611, 0]
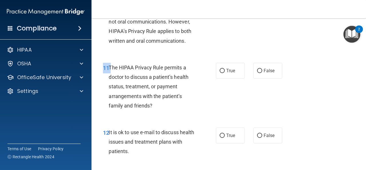
drag, startPoint x: 109, startPoint y: 68, endPoint x: 277, endPoint y: 54, distance: 168.0
click at [275, 55] on div "10 The HIPAA Security Rule standards and specifications apply to written, not o…" at bounding box center [229, 23] width 260 height 65
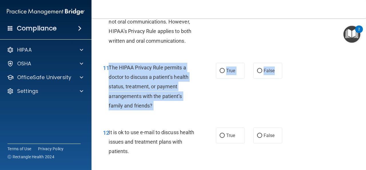
drag, startPoint x: 109, startPoint y: 66, endPoint x: 281, endPoint y: 72, distance: 172.1
click at [286, 63] on ng-form "11 The HIPAA Privacy Rule permits a doctor to discuss a patient’s health status…" at bounding box center [286, 63] width 0 height 0
click at [257, 76] on label "False" at bounding box center [268, 71] width 29 height 16
click at [257, 73] on input "False" at bounding box center [259, 71] width 5 height 4
radio input "true"
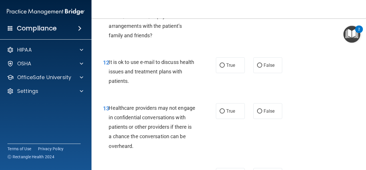
scroll to position [681, 0]
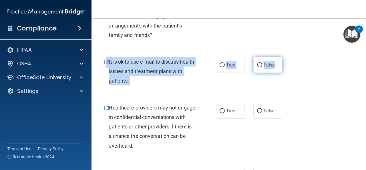
drag, startPoint x: 108, startPoint y: 62, endPoint x: 272, endPoint y: 65, distance: 164.9
click at [286, 57] on ng-form "12 It is ok to use e-mail to discuss health issues and treatment plans with pat…" at bounding box center [286, 57] width 0 height 0
click at [273, 62] on label "False" at bounding box center [268, 65] width 29 height 16
click at [262, 63] on input "False" at bounding box center [259, 65] width 5 height 4
radio input "true"
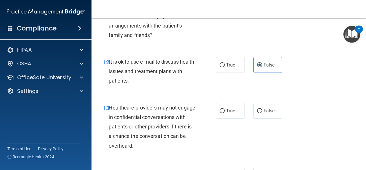
click at [291, 50] on div "11 The HIPAA Privacy Rule permits a doctor to discuss a patient’s health status…" at bounding box center [229, 17] width 260 height 65
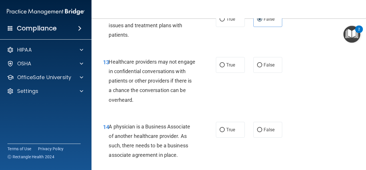
scroll to position [727, 0]
drag, startPoint x: 108, startPoint y: 61, endPoint x: 291, endPoint y: 67, distance: 182.4
click at [291, 67] on div "13 Healthcare providers may not engage in confidential conversations with patie…" at bounding box center [229, 82] width 260 height 65
click at [212, 95] on div "13 Healthcare providers may not engage in confidential conversations with patie…" at bounding box center [159, 82] width 130 height 50
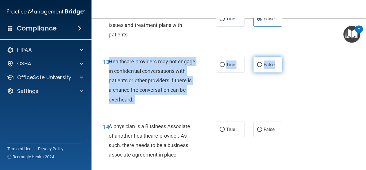
drag, startPoint x: 110, startPoint y: 59, endPoint x: 272, endPoint y: 63, distance: 162.0
click at [286, 57] on ng-form "13 Healthcare providers may not engage in confidential conversations with patie…" at bounding box center [286, 57] width 0 height 0
click at [262, 60] on label "False" at bounding box center [268, 65] width 29 height 16
click at [262, 63] on input "False" at bounding box center [259, 65] width 5 height 4
radio input "true"
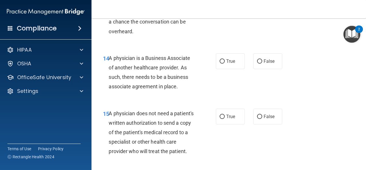
scroll to position [796, 0]
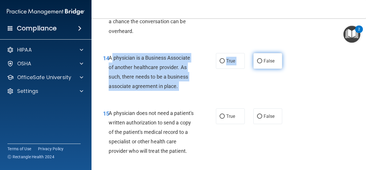
drag, startPoint x: 108, startPoint y: 57, endPoint x: 253, endPoint y: 58, distance: 144.5
click at [286, 53] on ng-form "14 A physician is a Business Associate of another healthcare provider. As such,…" at bounding box center [286, 53] width 0 height 0
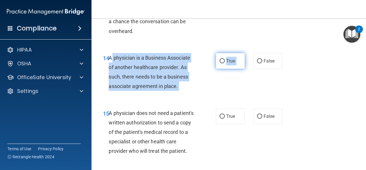
click at [219, 56] on label "True" at bounding box center [230, 61] width 29 height 16
click at [220, 59] on input "True" at bounding box center [222, 61] width 5 height 4
radio input "true"
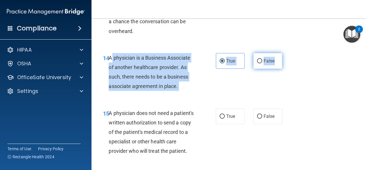
drag, startPoint x: 109, startPoint y: 57, endPoint x: 277, endPoint y: 62, distance: 168.6
click at [286, 53] on ng-form "14 A physician is a Business Associate of another healthcare provider. As such,…" at bounding box center [286, 53] width 0 height 0
click at [264, 62] on span "False" at bounding box center [269, 60] width 11 height 5
click at [262, 62] on input "False" at bounding box center [259, 61] width 5 height 4
radio input "true"
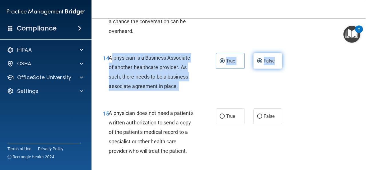
radio input "false"
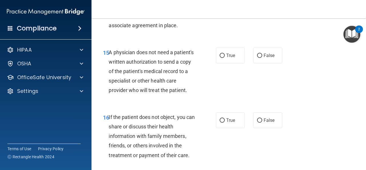
scroll to position [857, 0]
drag, startPoint x: 109, startPoint y: 53, endPoint x: 290, endPoint y: 51, distance: 181.2
click at [290, 51] on div "15 A physician does not need a patient's written authorization to send a copy o…" at bounding box center [229, 72] width 260 height 65
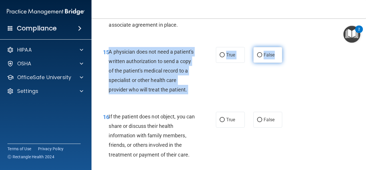
drag, startPoint x: 108, startPoint y: 49, endPoint x: 274, endPoint y: 55, distance: 165.2
click at [286, 47] on ng-form "15 A physician does not need a patient's written authorization to send a copy o…" at bounding box center [286, 47] width 0 height 0
click at [264, 58] on label "False" at bounding box center [268, 55] width 29 height 16
click at [262, 57] on input "False" at bounding box center [259, 55] width 5 height 4
radio input "true"
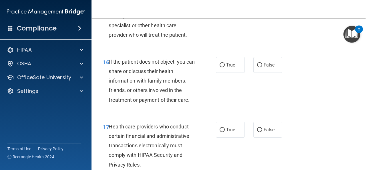
scroll to position [932, 0]
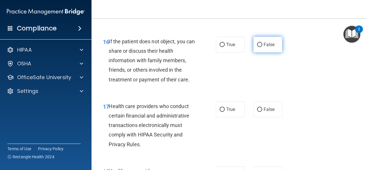
click at [258, 47] on input "False" at bounding box center [259, 45] width 5 height 4
radio input "true"
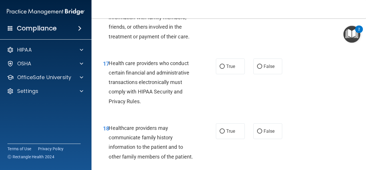
scroll to position [975, 0]
click at [218, 85] on div "17 Health care providers who conduct certain financial and administrative trans…" at bounding box center [159, 83] width 130 height 50
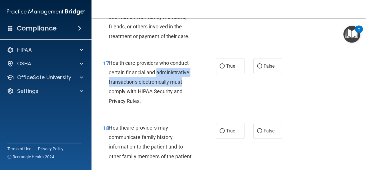
drag, startPoint x: 218, startPoint y: 85, endPoint x: 217, endPoint y: 94, distance: 8.4
click at [217, 94] on div "17 Health care providers who conduct certain financial and administrative trans…" at bounding box center [159, 83] width 130 height 50
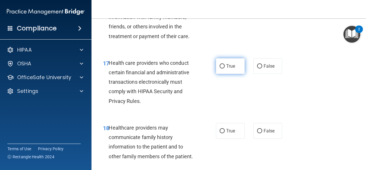
click at [232, 69] on span "True" at bounding box center [230, 65] width 9 height 5
click at [225, 68] on input "True" at bounding box center [222, 66] width 5 height 4
radio input "true"
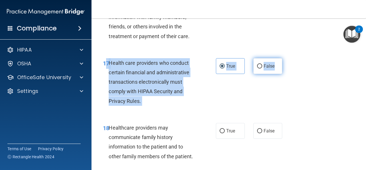
drag, startPoint x: 108, startPoint y: 72, endPoint x: 279, endPoint y: 75, distance: 170.9
click at [286, 58] on ng-form "17 Health care providers who conduct certain financial and administrative trans…" at bounding box center [286, 58] width 0 height 0
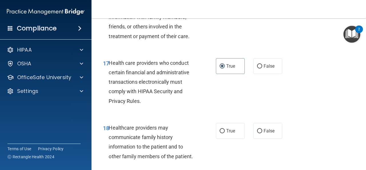
click at [228, 112] on div "17 Health care providers who conduct certain financial and administrative trans…" at bounding box center [229, 83] width 260 height 65
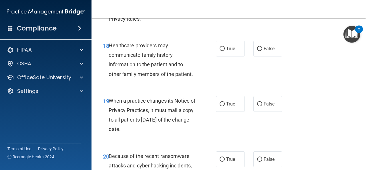
scroll to position [1058, 0]
click at [265, 51] on span "False" at bounding box center [269, 48] width 11 height 5
click at [262, 51] on input "False" at bounding box center [259, 48] width 5 height 4
radio input "true"
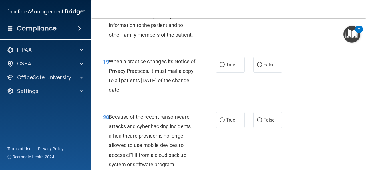
scroll to position [1105, 0]
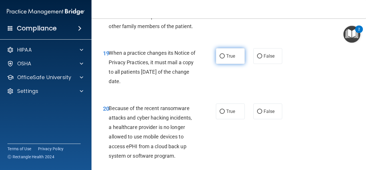
click at [232, 62] on label "True" at bounding box center [230, 56] width 29 height 16
click at [225, 58] on input "True" at bounding box center [222, 56] width 5 height 4
radio input "true"
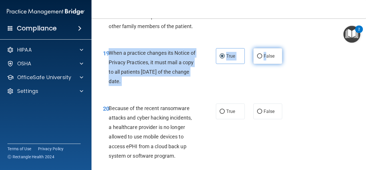
drag, startPoint x: 109, startPoint y: 60, endPoint x: 269, endPoint y: 64, distance: 160.0
click at [286, 48] on ng-form "19 When a practice changes its Notice of Privacy Practices, it must mail a copy…" at bounding box center [286, 48] width 0 height 0
click at [167, 58] on div "When a practice changes its Notice of Privacy Practices, it must mail a copy to…" at bounding box center [154, 67] width 91 height 38
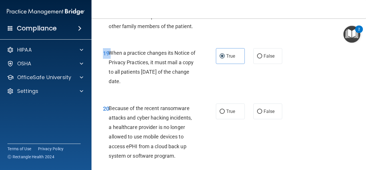
drag, startPoint x: 110, startPoint y: 62, endPoint x: 283, endPoint y: 66, distance: 172.9
click at [283, 66] on div "19 When a practice changes its Notice of Privacy Practices, it must mail a copy…" at bounding box center [229, 68] width 260 height 55
click at [104, 73] on div "19 When a practice changes its Notice of Privacy Practices, it must mail a copy…" at bounding box center [159, 68] width 130 height 41
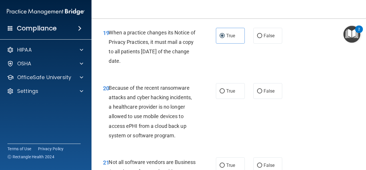
scroll to position [1126, 0]
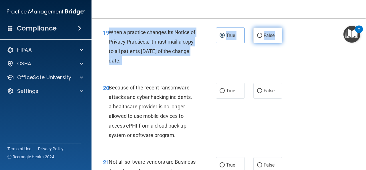
drag, startPoint x: 108, startPoint y: 40, endPoint x: 274, endPoint y: 50, distance: 166.3
click at [286, 27] on ng-form "19 When a practice changes its Notice of Privacy Practices, it must mail a copy…" at bounding box center [286, 27] width 0 height 0
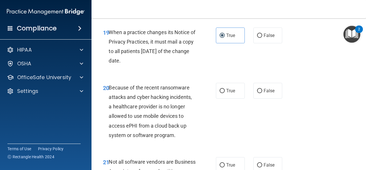
click at [303, 75] on div "19 When a practice changes its Notice of Privacy Practices, it must mail a copy…" at bounding box center [229, 47] width 260 height 55
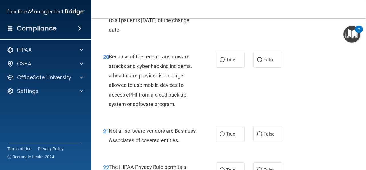
scroll to position [1160, 0]
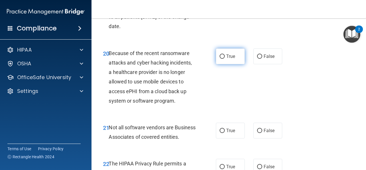
click at [228, 64] on label "True" at bounding box center [230, 56] width 29 height 16
click at [225, 59] on input "True" at bounding box center [222, 56] width 5 height 4
radio input "true"
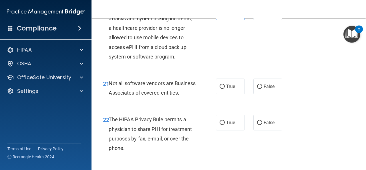
scroll to position [1209, 0]
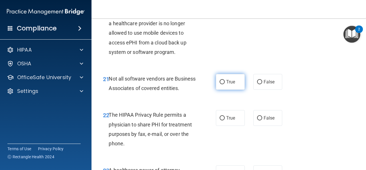
click at [232, 84] on span "True" at bounding box center [230, 81] width 9 height 5
click at [225, 84] on input "True" at bounding box center [222, 82] width 5 height 4
radio input "true"
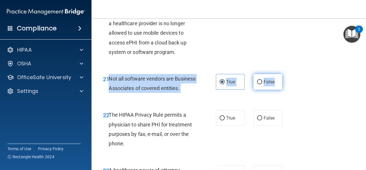
drag, startPoint x: 110, startPoint y: 88, endPoint x: 275, endPoint y: 94, distance: 164.7
click at [286, 74] on ng-form "21 Not all software vendors are Business Associates of covered entities. True F…" at bounding box center [286, 74] width 0 height 0
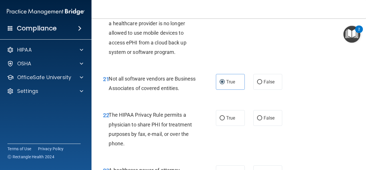
click at [251, 103] on div "21 Not all software vendors are Business Associates of covered entities. True F…" at bounding box center [229, 85] width 260 height 36
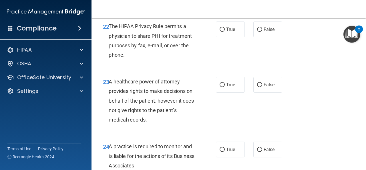
scroll to position [1297, 0]
click at [239, 69] on div "22 The HIPAA Privacy Rule permits a physician to share PHI for treatment purpos…" at bounding box center [229, 41] width 260 height 55
drag, startPoint x: 110, startPoint y: 44, endPoint x: 288, endPoint y: 55, distance: 178.1
click at [288, 55] on div "22 The HIPAA Privacy Rule permits a physician to share PHI for treatment purpos…" at bounding box center [229, 41] width 260 height 55
click at [179, 58] on span "The HIPAA Privacy Rule permits a physician to share PHI for treatment purposes …" at bounding box center [150, 40] width 83 height 35
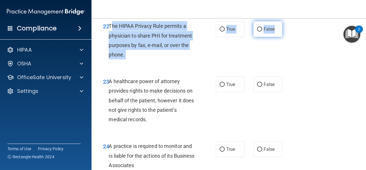
drag, startPoint x: 111, startPoint y: 45, endPoint x: 276, endPoint y: 50, distance: 164.9
click at [286, 21] on ng-form "22 The HIPAA Privacy Rule permits a physician to share PHI for treatment purpos…" at bounding box center [286, 21] width 0 height 0
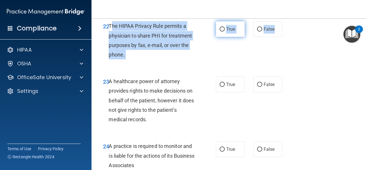
click at [235, 37] on label "True" at bounding box center [230, 29] width 29 height 16
click at [225, 31] on input "True" at bounding box center [222, 29] width 5 height 4
radio input "true"
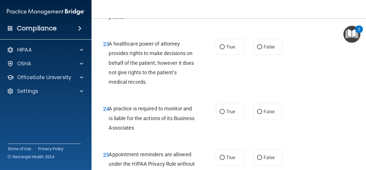
scroll to position [1334, 0]
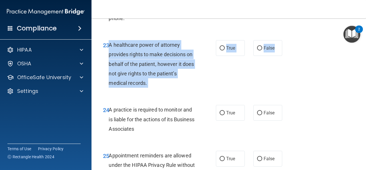
drag, startPoint x: 109, startPoint y: 62, endPoint x: 285, endPoint y: 63, distance: 176.0
click at [285, 63] on div "23 A healthcare power of attorney provides rights to make decisions on behalf o…" at bounding box center [229, 65] width 260 height 65
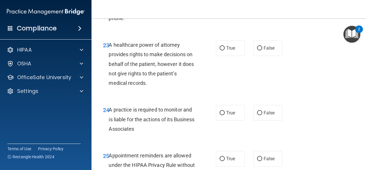
click at [118, 82] on span "A healthcare power of attorney provides rights to make decisions on behalf of t…" at bounding box center [151, 64] width 85 height 44
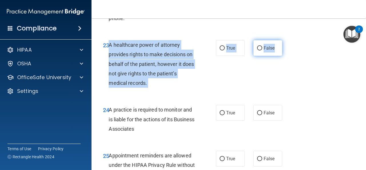
drag, startPoint x: 108, startPoint y: 62, endPoint x: 278, endPoint y: 67, distance: 170.1
click at [286, 40] on ng-form "23 A healthcare power of attorney provides rights to make decisions on behalf o…" at bounding box center [286, 40] width 0 height 0
click at [266, 56] on label "False" at bounding box center [268, 48] width 29 height 16
click at [262, 50] on input "False" at bounding box center [259, 48] width 5 height 4
radio input "true"
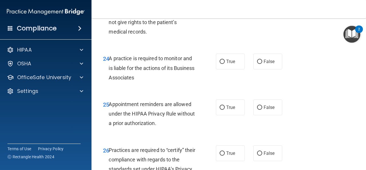
scroll to position [1385, 0]
click at [226, 64] on span "True" at bounding box center [230, 60] width 9 height 5
click at [225, 64] on input "True" at bounding box center [222, 61] width 5 height 4
radio input "true"
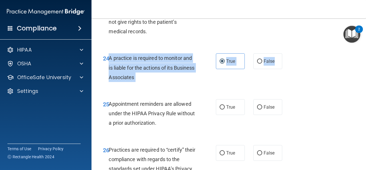
drag, startPoint x: 109, startPoint y: 76, endPoint x: 280, endPoint y: 79, distance: 170.9
click at [286, 53] on ng-form "24 A practice is required to monitor and is liable for the actions of its Busin…" at bounding box center [286, 53] width 0 height 0
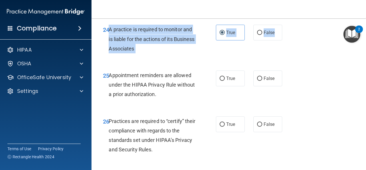
scroll to position [1422, 0]
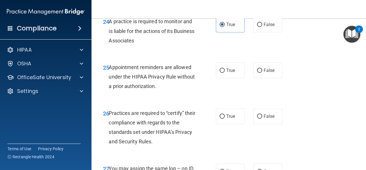
click at [243, 101] on div "25 Appointment reminders are allowed under the HIPAA Privacy Rule without a pri…" at bounding box center [229, 78] width 260 height 46
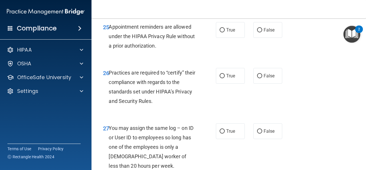
scroll to position [1463, 0]
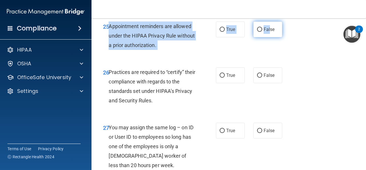
drag, startPoint x: 108, startPoint y: 44, endPoint x: 268, endPoint y: 54, distance: 159.5
click at [286, 21] on ng-form "25 Appointment reminders are allowed under the HIPAA Privacy Rule without a pri…" at bounding box center [286, 21] width 0 height 0
click at [268, 37] on label "False" at bounding box center [268, 29] width 29 height 16
click at [262, 32] on input "False" at bounding box center [259, 29] width 5 height 4
radio input "true"
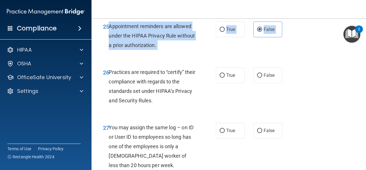
drag, startPoint x: 268, startPoint y: 54, endPoint x: 276, endPoint y: 84, distance: 30.9
click at [236, 37] on label "True" at bounding box center [230, 29] width 29 height 16
click at [225, 32] on input "True" at bounding box center [222, 29] width 5 height 4
radio input "true"
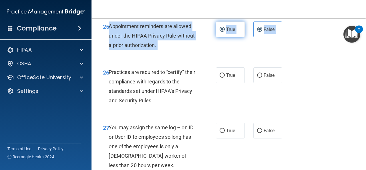
radio input "false"
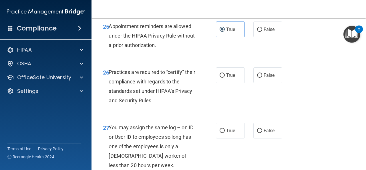
scroll to position [1498, 0]
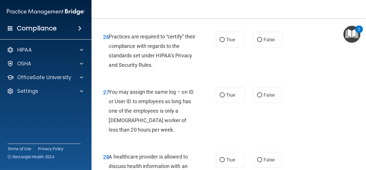
click at [197, 70] on div "Practices are required to “certify” their compliance with regards to the standa…" at bounding box center [154, 51] width 91 height 38
click at [227, 48] on label "True" at bounding box center [230, 40] width 29 height 16
click at [225, 42] on input "True" at bounding box center [222, 40] width 5 height 4
radio input "true"
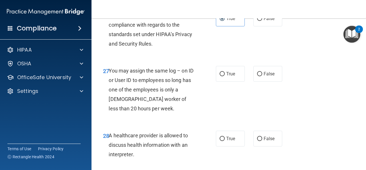
scroll to position [1520, 0]
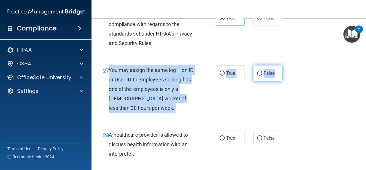
drag, startPoint x: 109, startPoint y: 87, endPoint x: 278, endPoint y: 94, distance: 169.6
click at [286, 65] on ng-form "27 You may assign the same log – on ID or User ID to employees so long has one …" at bounding box center [286, 65] width 0 height 0
click at [266, 76] on span "False" at bounding box center [269, 72] width 11 height 5
click at [262, 76] on input "False" at bounding box center [259, 73] width 5 height 4
radio input "true"
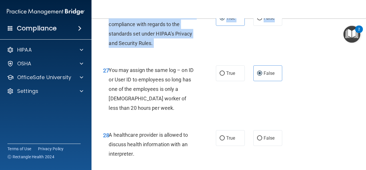
drag, startPoint x: 109, startPoint y: 32, endPoint x: 280, endPoint y: 37, distance: 171.2
click at [286, 10] on ng-form "26 Practices are required to “certify” their compliance with regards to the sta…" at bounding box center [286, 10] width 0 height 0
click at [271, 26] on label "False" at bounding box center [268, 18] width 29 height 16
click at [262, 20] on input "False" at bounding box center [259, 18] width 5 height 4
radio input "true"
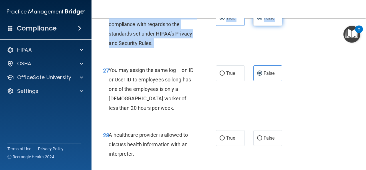
radio input "false"
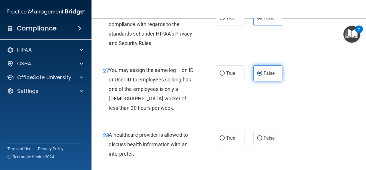
click at [254, 81] on label "False" at bounding box center [268, 73] width 29 height 16
click at [257, 76] on input "False" at bounding box center [259, 73] width 5 height 4
click at [254, 81] on label "False" at bounding box center [268, 73] width 29 height 16
click at [257, 76] on input "False" at bounding box center [259, 73] width 5 height 4
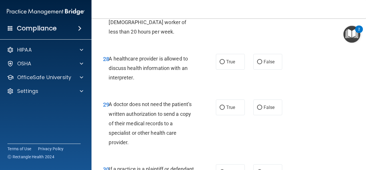
scroll to position [1616, 0]
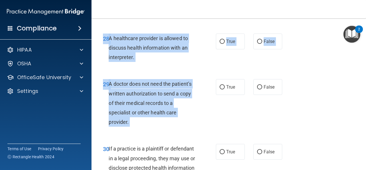
drag, startPoint x: 221, startPoint y: 100, endPoint x: 194, endPoint y: 88, distance: 29.8
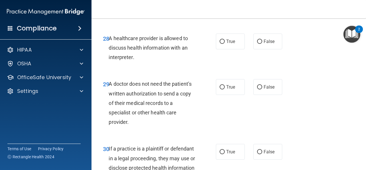
click at [187, 72] on div "28 A healthcare provider is allowed to discuss health information with an inter…" at bounding box center [229, 49] width 260 height 46
click at [111, 55] on span "A healthcare provider is allowed to discuss health information with an interpre…" at bounding box center [148, 47] width 79 height 25
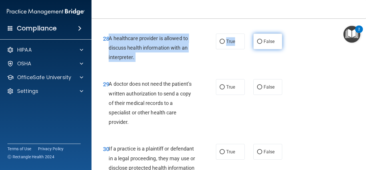
drag, startPoint x: 110, startPoint y: 56, endPoint x: 252, endPoint y: 57, distance: 142.5
click at [286, 33] on ng-form "28 A healthcare provider is allowed to discuss health information with an inter…" at bounding box center [286, 33] width 0 height 0
click at [254, 49] on label "False" at bounding box center [268, 41] width 29 height 16
click at [257, 44] on input "False" at bounding box center [259, 41] width 5 height 4
radio input "true"
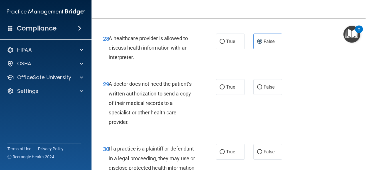
click at [237, 72] on div "28 A healthcare provider is allowed to discuss health information with an inter…" at bounding box center [229, 49] width 260 height 46
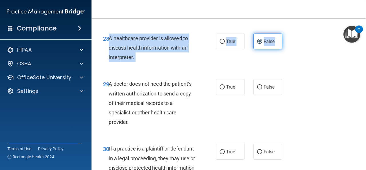
drag, startPoint x: 109, startPoint y: 56, endPoint x: 274, endPoint y: 63, distance: 165.3
click at [286, 33] on ng-form "28 A healthcare provider is allowed to discuss health information with an inter…" at bounding box center [286, 33] width 0 height 0
click at [274, 49] on label "False" at bounding box center [268, 41] width 29 height 16
click at [262, 44] on input "False" at bounding box center [259, 41] width 5 height 4
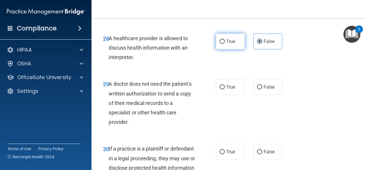
click at [224, 49] on label "True" at bounding box center [230, 41] width 29 height 16
click at [224, 44] on input "True" at bounding box center [222, 41] width 5 height 4
radio input "true"
radio input "false"
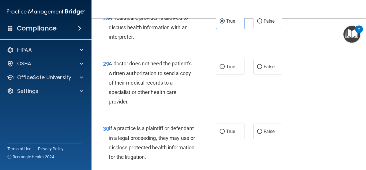
scroll to position [1639, 0]
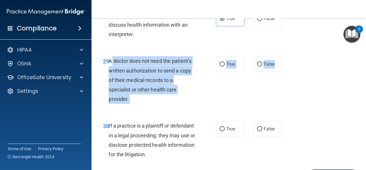
drag, startPoint x: 110, startPoint y: 79, endPoint x: 280, endPoint y: 89, distance: 171.2
click at [286, 56] on ng-form "29 A doctor does not need the patient’s written authorization to send a copy of…" at bounding box center [286, 56] width 0 height 0
click at [233, 72] on label "True" at bounding box center [230, 64] width 29 height 16
click at [225, 66] on input "True" at bounding box center [222, 64] width 5 height 4
radio input "true"
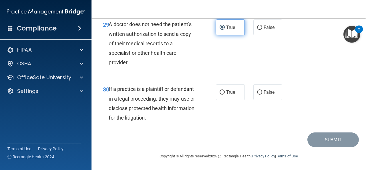
scroll to position [1695, 0]
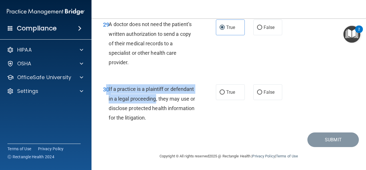
drag, startPoint x: 108, startPoint y: 88, endPoint x: 296, endPoint y: 78, distance: 188.6
click at [286, 84] on ng-form "30 If a practice is a plaintiff or defendant in a legal proceeding, they may us…" at bounding box center [286, 84] width 0 height 0
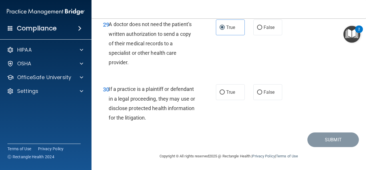
click at [267, 76] on div "29 A doctor does not need the patient’s written authorization to send a copy of…" at bounding box center [229, 44] width 260 height 65
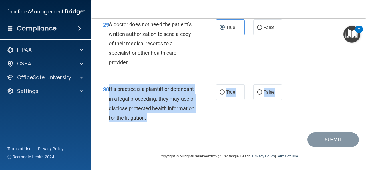
drag, startPoint x: 109, startPoint y: 88, endPoint x: 281, endPoint y: 94, distance: 171.5
click at [286, 84] on ng-form "30 If a practice is a plaintiff or defendant in a legal proceeding, they may us…" at bounding box center [286, 84] width 0 height 0
click at [232, 99] on label "True" at bounding box center [230, 92] width 29 height 16
click at [225, 94] on input "True" at bounding box center [222, 92] width 5 height 4
radio input "true"
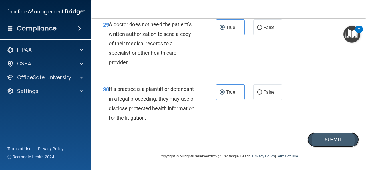
click at [308, 138] on button "Submit" at bounding box center [334, 139] width 52 height 15
click at [315, 143] on button "Submit" at bounding box center [334, 139] width 52 height 15
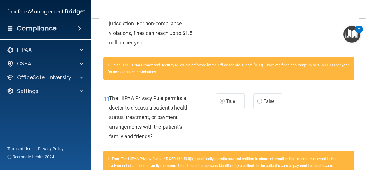
scroll to position [321, 0]
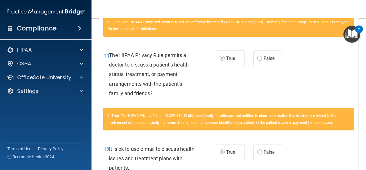
click at [311, 118] on div "True. The HIPAA Privacy Rule at 45 CFR 164.510(b) specifically permits covered …" at bounding box center [228, 119] width 251 height 22
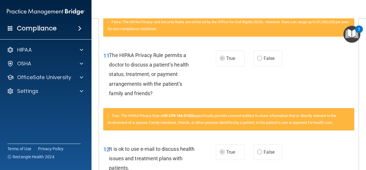
click at [316, 122] on span "True. The HIPAA Privacy Rule at 45 CFR 164.510(b) specifically permits covered …" at bounding box center [222, 118] width 229 height 11
drag, startPoint x: 316, startPoint y: 122, endPoint x: 204, endPoint y: 104, distance: 113.3
click at [204, 104] on div "11 The HIPAA Privacy Rule permits a doctor to discuss a patient’s health status…" at bounding box center [229, 75] width 260 height 65
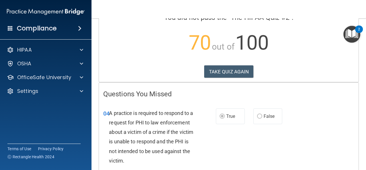
scroll to position [0, 0]
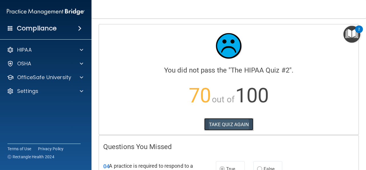
click at [216, 127] on button "TAKE QUIZ AGAIN" at bounding box center [229, 124] width 50 height 13
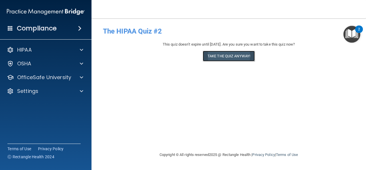
click at [223, 56] on button "Take the quiz anyway!" at bounding box center [229, 56] width 52 height 11
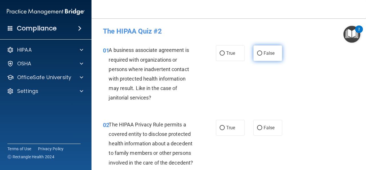
click at [254, 51] on label "False" at bounding box center [268, 53] width 29 height 16
click at [257, 51] on input "False" at bounding box center [259, 53] width 5 height 4
radio input "true"
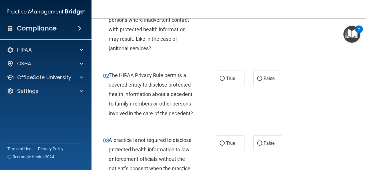
scroll to position [51, 0]
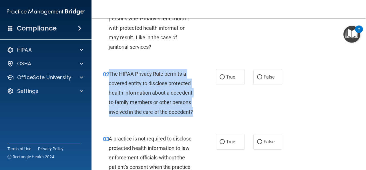
drag, startPoint x: 108, startPoint y: 73, endPoint x: 220, endPoint y: 113, distance: 119.1
click at [220, 113] on div "02 The HIPAA Privacy Rule permits a covered entity to disclose protected health…" at bounding box center [159, 94] width 130 height 50
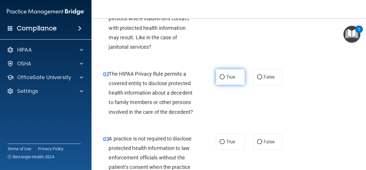
click at [226, 75] on span "True" at bounding box center [230, 76] width 9 height 5
click at [225, 75] on input "True" at bounding box center [222, 77] width 5 height 4
radio input "true"
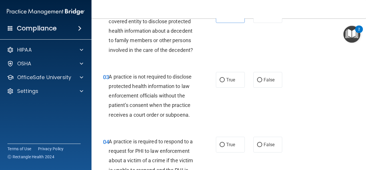
scroll to position [113, 0]
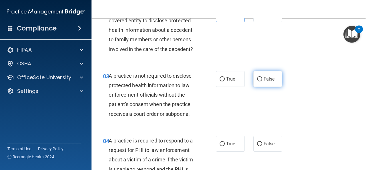
click at [261, 82] on label "False" at bounding box center [268, 79] width 29 height 16
click at [261, 81] on input "False" at bounding box center [259, 79] width 5 height 4
radio input "true"
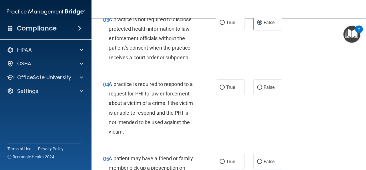
scroll to position [196, 0]
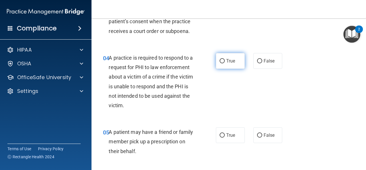
click at [228, 60] on span "True" at bounding box center [230, 60] width 9 height 5
click at [225, 60] on input "True" at bounding box center [222, 61] width 5 height 4
radio input "true"
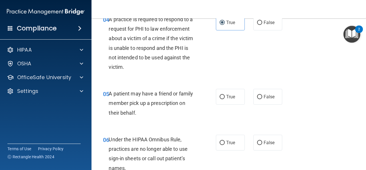
scroll to position [237, 0]
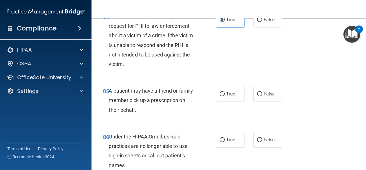
click at [229, 103] on div "05 A patient may have a friend or family member pick up a prescription on their…" at bounding box center [229, 102] width 260 height 46
click at [236, 96] on label "True" at bounding box center [230, 94] width 29 height 16
click at [225, 96] on input "True" at bounding box center [222, 94] width 5 height 4
radio input "true"
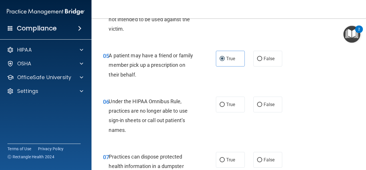
scroll to position [273, 0]
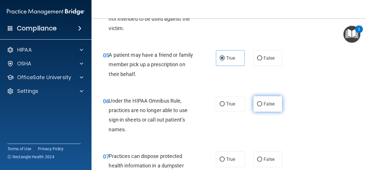
click at [268, 103] on span "False" at bounding box center [269, 103] width 11 height 5
click at [262, 103] on input "False" at bounding box center [259, 104] width 5 height 4
radio input "true"
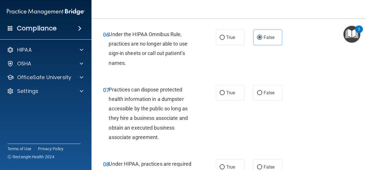
scroll to position [365, 0]
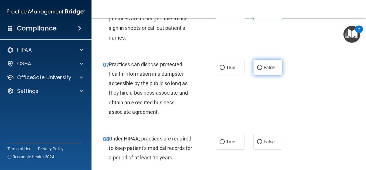
click at [257, 68] on input "False" at bounding box center [259, 68] width 5 height 4
radio input "true"
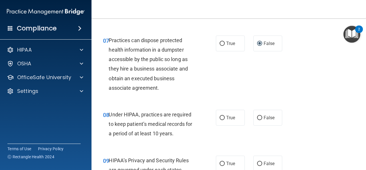
scroll to position [389, 0]
drag, startPoint x: 108, startPoint y: 114, endPoint x: 289, endPoint y: 115, distance: 180.9
click at [289, 115] on div "08 Under HIPAA, practices are required to keep patient’s medical records for a …" at bounding box center [229, 125] width 260 height 46
click at [103, 127] on div "08 Under HIPAA, practices are required to keep patient’s medical records for a …" at bounding box center [159, 124] width 130 height 31
drag, startPoint x: 108, startPoint y: 112, endPoint x: 278, endPoint y: 102, distance: 170.6
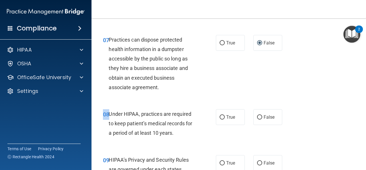
click at [248, 107] on div "08 Under HIPAA, practices are required to keep patient’s medical records for a …" at bounding box center [229, 125] width 260 height 46
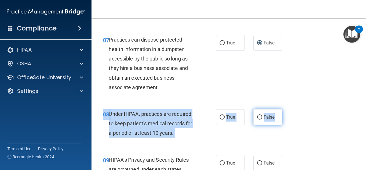
drag, startPoint x: 283, startPoint y: 123, endPoint x: 274, endPoint y: 118, distance: 9.8
click at [274, 118] on div "08 Under HIPAA, practices are required to keep patient’s medical records for a …" at bounding box center [229, 125] width 260 height 46
click at [259, 110] on label "False" at bounding box center [268, 117] width 29 height 16
click at [259, 115] on input "False" at bounding box center [259, 117] width 5 height 4
radio input "true"
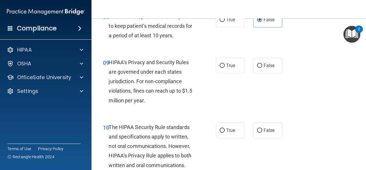
scroll to position [487, 0]
click at [258, 70] on label "False" at bounding box center [268, 65] width 29 height 16
click at [258, 68] on input "False" at bounding box center [259, 65] width 5 height 4
radio input "true"
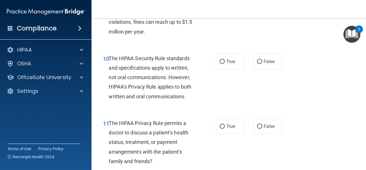
scroll to position [556, 0]
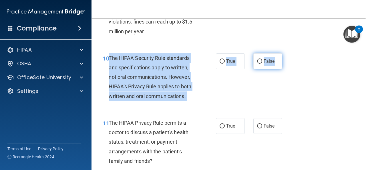
drag, startPoint x: 108, startPoint y: 56, endPoint x: 275, endPoint y: 67, distance: 166.7
click at [286, 53] on ng-form "10 The HIPAA Security Rule standards and specifications apply to written, not o…" at bounding box center [286, 53] width 0 height 0
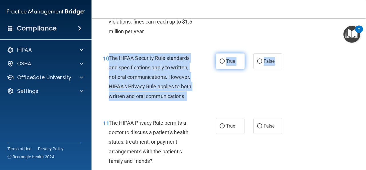
click at [228, 62] on span "True" at bounding box center [230, 60] width 9 height 5
click at [225, 62] on input "True" at bounding box center [222, 61] width 5 height 4
radio input "true"
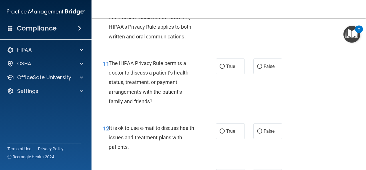
scroll to position [616, 0]
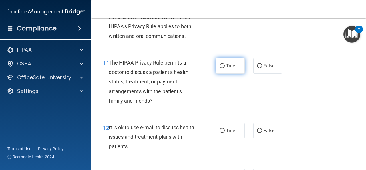
click at [224, 72] on label "True" at bounding box center [230, 66] width 29 height 16
click at [224, 68] on input "True" at bounding box center [222, 66] width 5 height 4
radio input "true"
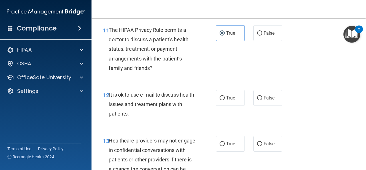
scroll to position [650, 0]
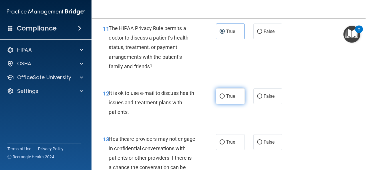
click at [234, 95] on label "True" at bounding box center [230, 96] width 29 height 16
click at [225, 95] on input "True" at bounding box center [222, 96] width 5 height 4
radio input "true"
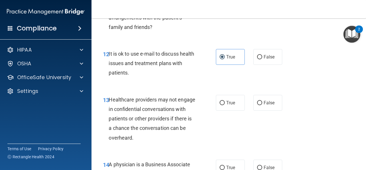
scroll to position [689, 0]
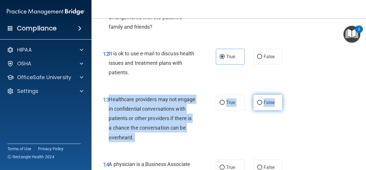
drag, startPoint x: 109, startPoint y: 98, endPoint x: 278, endPoint y: 104, distance: 169.0
click at [286, 94] on ng-form "13 Healthcare providers may not engage in confidential conversations with patie…" at bounding box center [286, 94] width 0 height 0
click at [269, 105] on label "False" at bounding box center [268, 102] width 29 height 16
click at [262, 105] on input "False" at bounding box center [259, 102] width 5 height 4
radio input "true"
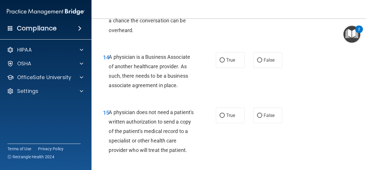
scroll to position [797, 0]
drag, startPoint x: 109, startPoint y: 56, endPoint x: 283, endPoint y: 62, distance: 173.8
click at [283, 62] on div "14 A physician is a Business Associate of another healthcare provider. As such,…" at bounding box center [229, 72] width 260 height 55
click at [106, 60] on span "14" at bounding box center [106, 57] width 6 height 7
click at [96, 54] on div "14 A physician is a Business Associate of another healthcare provider. As such,…" at bounding box center [159, 72] width 130 height 41
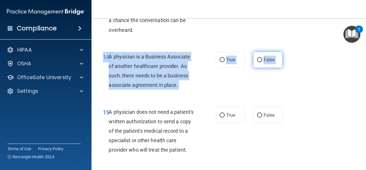
drag, startPoint x: 96, startPoint y: 54, endPoint x: 278, endPoint y: 58, distance: 181.5
click at [286, 52] on ng-form "14 A physician is a Business Associate of another healthcare provider. As such,…" at bounding box center [286, 52] width 0 height 0
click at [261, 67] on label "False" at bounding box center [268, 60] width 29 height 16
click at [261, 62] on input "False" at bounding box center [259, 60] width 5 height 4
radio input "true"
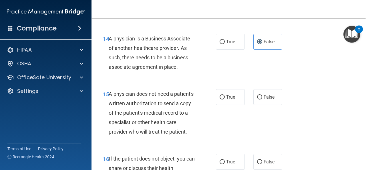
scroll to position [816, 0]
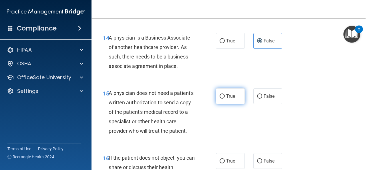
click at [227, 96] on span "True" at bounding box center [230, 95] width 9 height 5
click at [225, 96] on input "True" at bounding box center [222, 96] width 5 height 4
radio input "true"
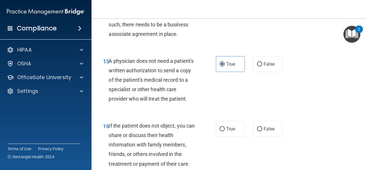
scroll to position [848, 0]
click at [225, 136] on label "True" at bounding box center [230, 128] width 29 height 16
click at [225, 131] on input "True" at bounding box center [222, 129] width 5 height 4
radio input "true"
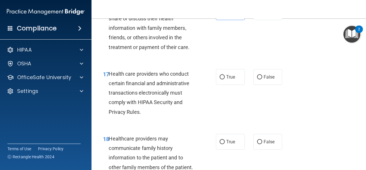
scroll to position [974, 0]
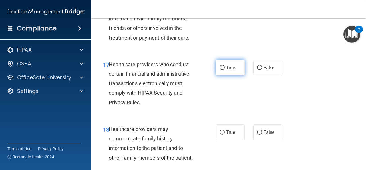
click at [226, 70] on span "True" at bounding box center [230, 67] width 9 height 5
click at [225, 70] on input "True" at bounding box center [222, 68] width 5 height 4
radio input "true"
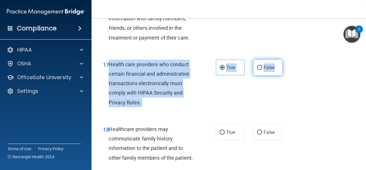
drag, startPoint x: 110, startPoint y: 74, endPoint x: 274, endPoint y: 79, distance: 164.3
click at [286, 60] on ng-form "17 Health care providers who conduct certain financial and administrative trans…" at bounding box center [286, 60] width 0 height 0
click at [274, 75] on label "False" at bounding box center [268, 68] width 29 height 16
click at [262, 70] on input "False" at bounding box center [259, 68] width 5 height 4
radio input "true"
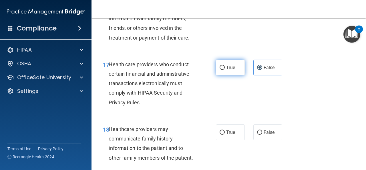
click at [233, 73] on label "True" at bounding box center [230, 68] width 29 height 16
click at [225, 70] on input "True" at bounding box center [222, 68] width 5 height 4
radio input "true"
radio input "false"
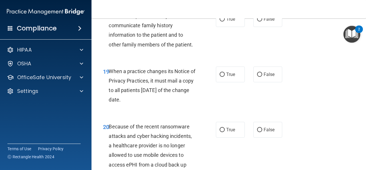
scroll to position [1087, 0]
click at [272, 82] on label "False" at bounding box center [268, 74] width 29 height 16
click at [262, 76] on input "False" at bounding box center [259, 74] width 5 height 4
radio input "true"
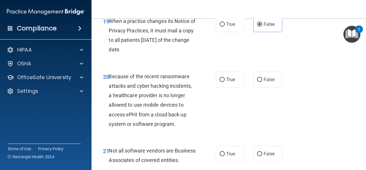
scroll to position [1148, 0]
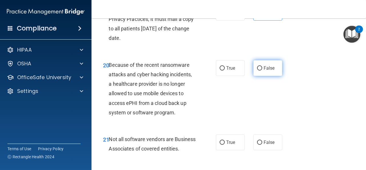
click at [268, 71] on span "False" at bounding box center [269, 67] width 11 height 5
click at [262, 70] on input "False" at bounding box center [259, 68] width 5 height 4
radio input "true"
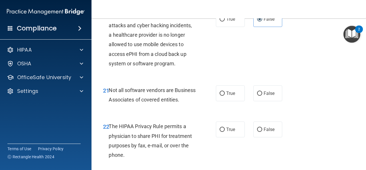
scroll to position [1198, 0]
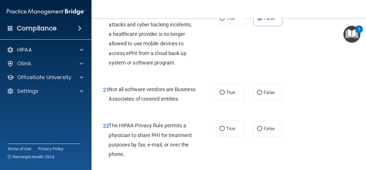
click at [261, 113] on div "21 Not all software vendors are Business Associates of covered entities. True F…" at bounding box center [229, 95] width 260 height 36
click at [227, 95] on span "True" at bounding box center [230, 92] width 9 height 5
click at [225, 95] on input "True" at bounding box center [222, 92] width 5 height 4
radio input "true"
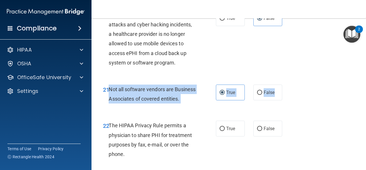
drag, startPoint x: 109, startPoint y: 96, endPoint x: 280, endPoint y: 104, distance: 171.4
click at [286, 84] on ng-form "21 Not all software vendors are Business Associates of covered entities. True F…" at bounding box center [286, 84] width 0 height 0
click at [197, 103] on div "Not all software vendors are Business Associates of covered entities." at bounding box center [154, 93] width 91 height 19
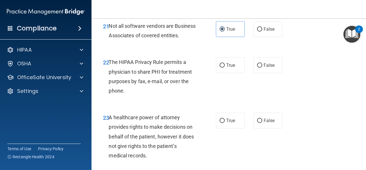
scroll to position [1262, 0]
click at [223, 73] on label "True" at bounding box center [230, 65] width 29 height 16
click at [223, 67] on input "True" at bounding box center [222, 65] width 5 height 4
radio input "true"
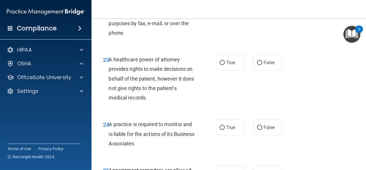
scroll to position [1319, 0]
drag, startPoint x: 108, startPoint y: 76, endPoint x: 276, endPoint y: 90, distance: 168.8
click at [274, 92] on div "23 A healthcare power of attorney provides rights to make decisions on behalf o…" at bounding box center [229, 79] width 260 height 65
drag, startPoint x: 109, startPoint y: 77, endPoint x: 256, endPoint y: 93, distance: 147.9
click at [256, 93] on div "23 A healthcare power of attorney provides rights to make decisions on behalf o…" at bounding box center [229, 79] width 260 height 65
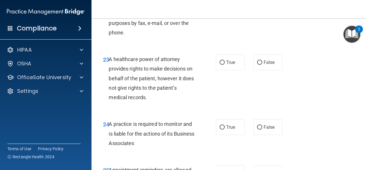
click at [254, 95] on div "23 A healthcare power of attorney provides rights to make decisions on behalf o…" at bounding box center [229, 79] width 260 height 65
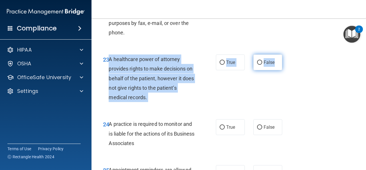
drag, startPoint x: 109, startPoint y: 78, endPoint x: 272, endPoint y: 80, distance: 163.4
click at [286, 54] on ng-form "23 A healthcare power of attorney provides rights to make decisions on behalf o…" at bounding box center [286, 54] width 0 height 0
click at [272, 70] on label "False" at bounding box center [268, 62] width 29 height 16
click at [262, 65] on input "False" at bounding box center [259, 62] width 5 height 4
radio input "true"
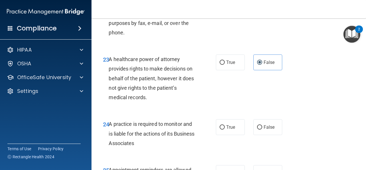
scroll to position [1406, 0]
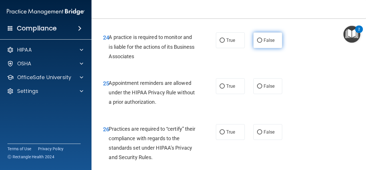
click at [265, 48] on label "False" at bounding box center [268, 40] width 29 height 16
click at [262, 43] on input "False" at bounding box center [259, 40] width 5 height 4
radio input "true"
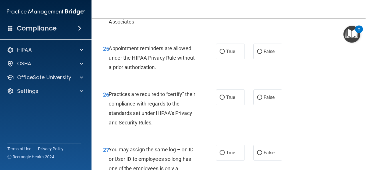
scroll to position [1440, 0]
click at [220, 54] on input "True" at bounding box center [222, 52] width 5 height 4
radio input "true"
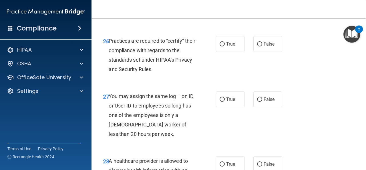
scroll to position [1495, 0]
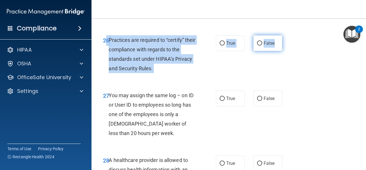
drag, startPoint x: 108, startPoint y: 57, endPoint x: 275, endPoint y: 62, distance: 167.2
click at [286, 35] on ng-form "26 Practices are required to “certify” their compliance with regards to the sta…" at bounding box center [286, 35] width 0 height 0
click at [275, 51] on label "False" at bounding box center [268, 43] width 29 height 16
click at [262, 46] on input "False" at bounding box center [259, 43] width 5 height 4
radio input "true"
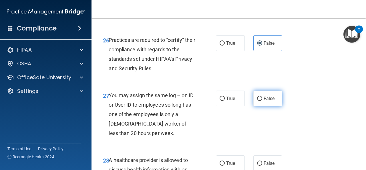
click at [264, 106] on label "False" at bounding box center [268, 98] width 29 height 16
click at [262, 101] on input "False" at bounding box center [259, 98] width 5 height 4
radio input "true"
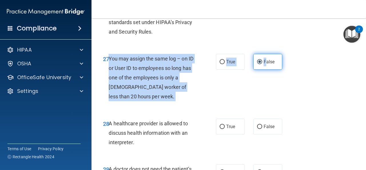
drag, startPoint x: 109, startPoint y: 75, endPoint x: 270, endPoint y: 79, distance: 161.2
click at [286, 54] on ng-form "27 You may assign the same log – on ID or User ID to employees so long has one …" at bounding box center [286, 54] width 0 height 0
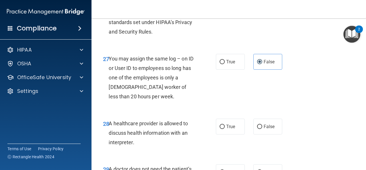
click at [269, 100] on div "27 You may assign the same log – on ID or User ID to employees so long has one …" at bounding box center [229, 79] width 260 height 65
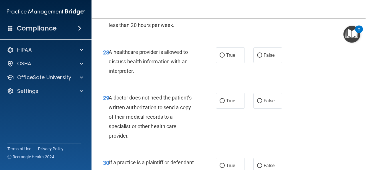
scroll to position [1603, 0]
click at [229, 58] on span "True" at bounding box center [230, 54] width 9 height 5
click at [225, 57] on input "True" at bounding box center [222, 55] width 5 height 4
radio input "true"
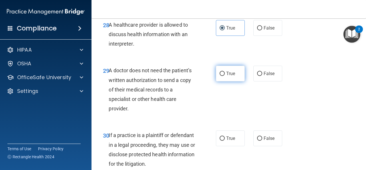
click at [219, 81] on label "True" at bounding box center [230, 74] width 29 height 16
click at [220, 76] on input "True" at bounding box center [222, 74] width 5 height 4
radio input "true"
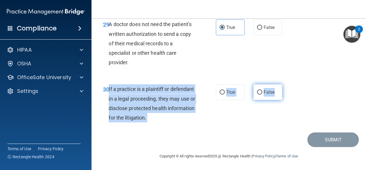
drag, startPoint x: 108, startPoint y: 88, endPoint x: 279, endPoint y: 95, distance: 170.7
click at [286, 84] on ng-form "30 If a practice is a plaintiff or defendant in a legal proceeding, they may us…" at bounding box center [286, 84] width 0 height 0
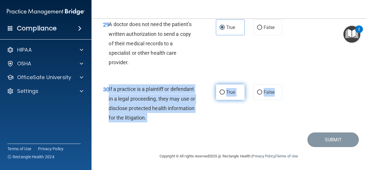
click at [232, 91] on span "True" at bounding box center [230, 91] width 9 height 5
click at [225, 91] on input "True" at bounding box center [222, 92] width 5 height 4
radio input "true"
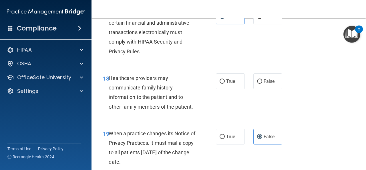
scroll to position [1026, 0]
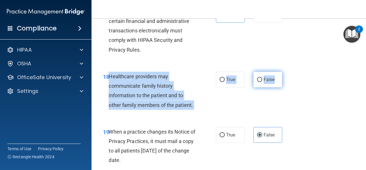
drag, startPoint x: 110, startPoint y: 86, endPoint x: 275, endPoint y: 90, distance: 164.9
click at [286, 72] on ng-form "18 Healthcare providers may communicate family history information to the patie…" at bounding box center [286, 72] width 0 height 0
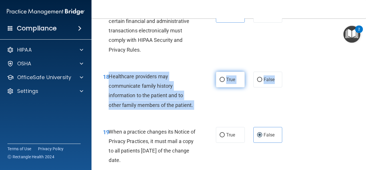
click at [235, 87] on label "True" at bounding box center [230, 80] width 29 height 16
click at [225, 82] on input "True" at bounding box center [222, 80] width 5 height 4
radio input "true"
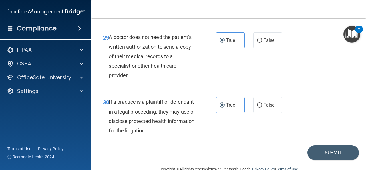
scroll to position [1695, 0]
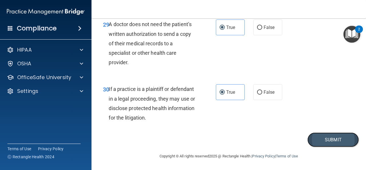
click at [341, 141] on button "Submit" at bounding box center [334, 139] width 52 height 15
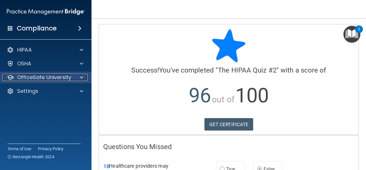
click at [64, 78] on p "OfficeSafe University" at bounding box center [44, 77] width 54 height 7
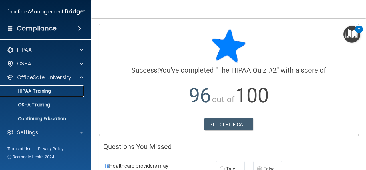
click at [60, 95] on link "HIPAA Training" at bounding box center [39, 90] width 90 height 11
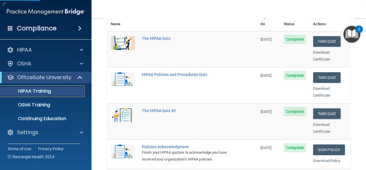
scroll to position [86, 0]
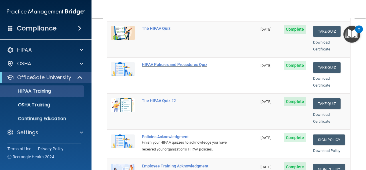
click at [203, 62] on div "HIPAA Policies and Procedures Quiz" at bounding box center [185, 64] width 87 height 5
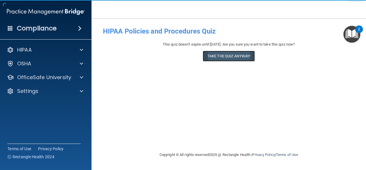
click at [217, 52] on button "Take the quiz anyway!" at bounding box center [229, 56] width 52 height 11
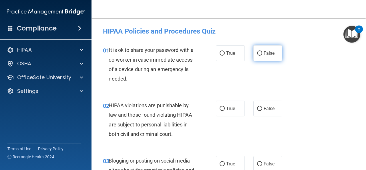
click at [260, 56] on label "False" at bounding box center [268, 53] width 29 height 16
click at [260, 56] on input "False" at bounding box center [259, 53] width 5 height 4
radio input "true"
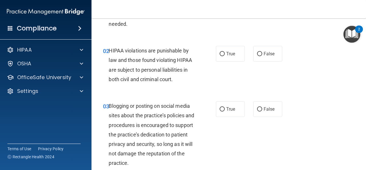
scroll to position [55, 0]
click at [225, 56] on label "True" at bounding box center [230, 54] width 29 height 16
click at [225, 56] on input "True" at bounding box center [222, 54] width 5 height 4
radio input "true"
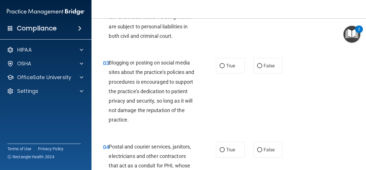
scroll to position [99, 0]
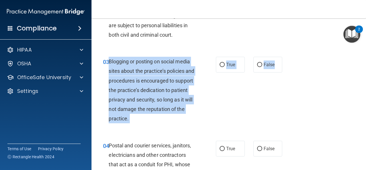
drag, startPoint x: 108, startPoint y: 60, endPoint x: 280, endPoint y: 71, distance: 171.6
click at [286, 57] on ng-form "03 Blogging or posting on social media sites about the practice’s policies and …" at bounding box center [286, 57] width 0 height 0
click at [265, 67] on label "False" at bounding box center [268, 65] width 29 height 16
click at [262, 67] on input "False" at bounding box center [259, 65] width 5 height 4
radio input "true"
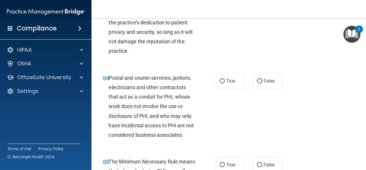
scroll to position [167, 0]
click at [236, 79] on label "True" at bounding box center [230, 81] width 29 height 16
click at [225, 79] on input "True" at bounding box center [222, 81] width 5 height 4
radio input "true"
drag, startPoint x: 108, startPoint y: 76, endPoint x: 282, endPoint y: 86, distance: 174.3
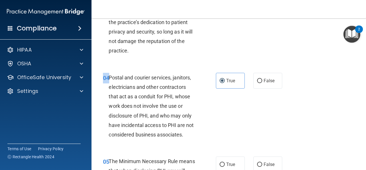
click at [282, 86] on div "04 Postal and courier services, janitors, electricians and other contractors th…" at bounding box center [229, 108] width 260 height 84
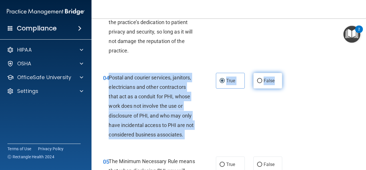
drag, startPoint x: 109, startPoint y: 74, endPoint x: 276, endPoint y: 79, distance: 167.2
click at [286, 73] on ng-form "04 Postal and courier services, janitors, electricians and other contractors th…" at bounding box center [286, 73] width 0 height 0
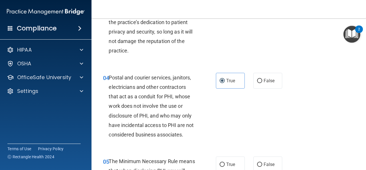
click at [239, 98] on div "04 Postal and courier services, janitors, electricians and other contractors th…" at bounding box center [229, 108] width 260 height 84
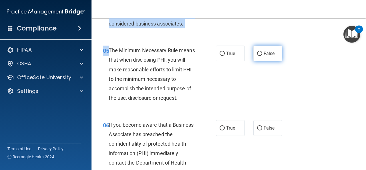
scroll to position [277, 0]
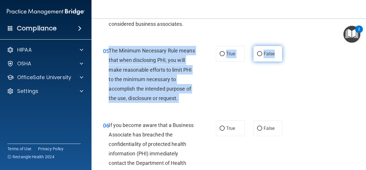
drag, startPoint x: 108, startPoint y: 23, endPoint x: 273, endPoint y: 52, distance: 167.5
click at [286, 46] on ng-form "05 The Minimum Necessary Rule means that when disclosing PHI, you will make rea…" at bounding box center [286, 46] width 0 height 0
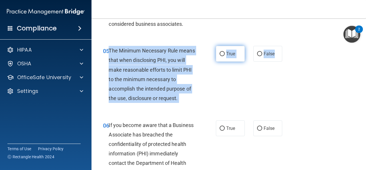
click at [231, 47] on label "True" at bounding box center [230, 54] width 29 height 16
click at [225, 52] on input "True" at bounding box center [222, 54] width 5 height 4
radio input "true"
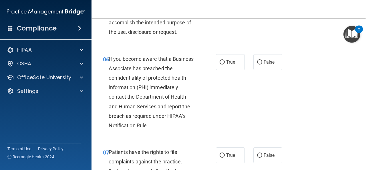
scroll to position [345, 0]
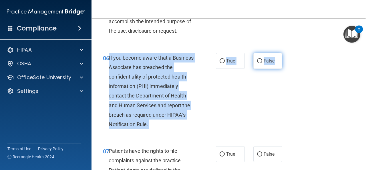
drag, startPoint x: 109, startPoint y: 58, endPoint x: 272, endPoint y: 62, distance: 163.2
click at [286, 53] on ng-form "06 If you become aware that a Business Associate has breached the confidentiali…" at bounding box center [286, 53] width 0 height 0
click at [266, 64] on label "False" at bounding box center [268, 61] width 29 height 16
click at [262, 63] on input "False" at bounding box center [259, 61] width 5 height 4
radio input "true"
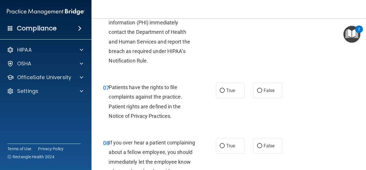
scroll to position [434, 0]
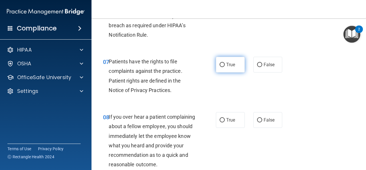
click at [233, 62] on span "True" at bounding box center [230, 64] width 9 height 5
click at [225, 63] on input "True" at bounding box center [222, 65] width 5 height 4
radio input "true"
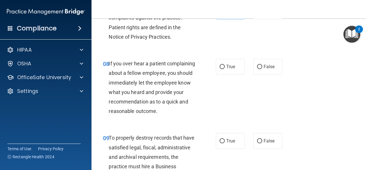
scroll to position [488, 0]
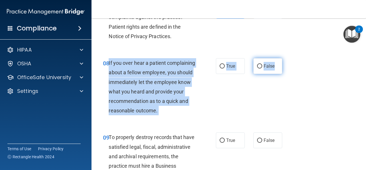
drag, startPoint x: 108, startPoint y: 63, endPoint x: 271, endPoint y: 68, distance: 162.9
click at [286, 58] on ng-form "08 If you over hear a patient complaining about a fellow employee, you should i…" at bounding box center [286, 58] width 0 height 0
click at [272, 59] on label "False" at bounding box center [268, 66] width 29 height 16
click at [262, 64] on input "False" at bounding box center [259, 66] width 5 height 4
radio input "true"
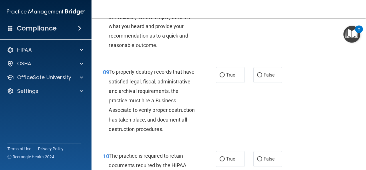
scroll to position [567, 0]
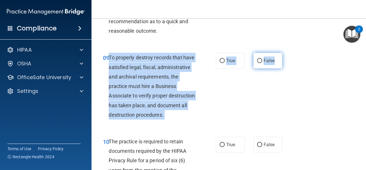
drag, startPoint x: 110, startPoint y: 68, endPoint x: 273, endPoint y: 72, distance: 163.5
click at [286, 53] on ng-form "09 To properly destroy records that have satisfied legal, fiscal, administrativ…" at bounding box center [286, 53] width 0 height 0
click at [267, 66] on label "False" at bounding box center [268, 61] width 29 height 16
click at [262, 63] on input "False" at bounding box center [259, 61] width 5 height 4
radio input "true"
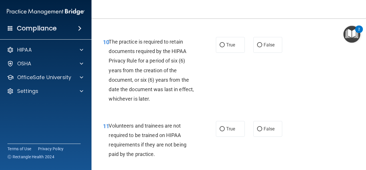
scroll to position [667, 0]
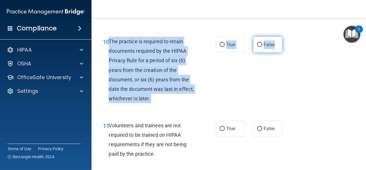
drag, startPoint x: 110, startPoint y: 58, endPoint x: 279, endPoint y: 64, distance: 169.2
click at [286, 37] on ng-form "10 The practice is required to retain documents required by the HIPAA Privacy R…" at bounding box center [286, 37] width 0 height 0
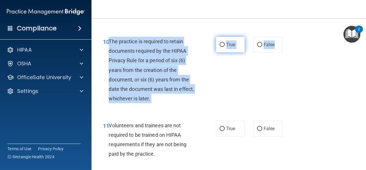
click at [239, 52] on label "True" at bounding box center [230, 45] width 29 height 16
click at [225, 47] on input "True" at bounding box center [222, 45] width 5 height 4
radio input "true"
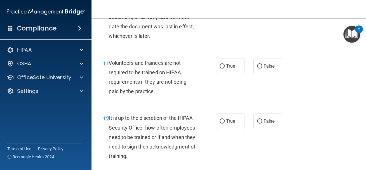
scroll to position [732, 0]
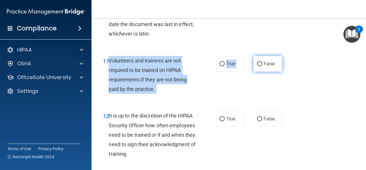
drag, startPoint x: 110, startPoint y: 79, endPoint x: 257, endPoint y: 83, distance: 146.9
click at [286, 56] on ng-form "11 Volunteers and trainees are not required to be trained on HIPAA requirements…" at bounding box center [286, 56] width 0 height 0
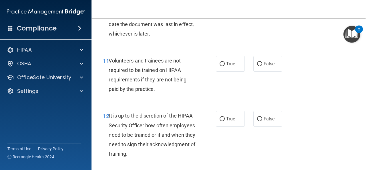
click at [231, 104] on div "11 Volunteers and trainees are not required to be trained on HIPAA requirements…" at bounding box center [229, 76] width 260 height 55
drag, startPoint x: 108, startPoint y: 80, endPoint x: 289, endPoint y: 80, distance: 180.6
click at [289, 80] on div "11 Volunteers and trainees are not required to be trained on HIPAA requirements…" at bounding box center [229, 76] width 260 height 55
click at [229, 104] on div "11 Volunteers and trainees are not required to be trained on HIPAA requirements…" at bounding box center [229, 76] width 260 height 55
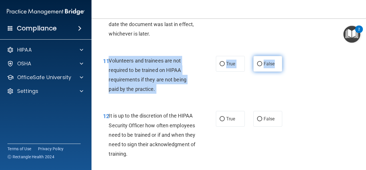
drag, startPoint x: 109, startPoint y: 80, endPoint x: 272, endPoint y: 82, distance: 162.6
click at [286, 56] on ng-form "11 Volunteers and trainees are not required to be trained on HIPAA requirements…" at bounding box center [286, 56] width 0 height 0
click at [264, 92] on div "11 Volunteers and trainees are not required to be trained on HIPAA requirements…" at bounding box center [229, 76] width 260 height 55
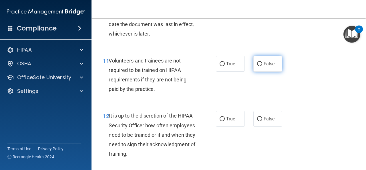
click at [272, 72] on label "False" at bounding box center [268, 64] width 29 height 16
click at [262, 66] on input "False" at bounding box center [259, 64] width 5 height 4
radio input "true"
click at [223, 102] on div "11 Volunteers and trainees are not required to be trained on HIPAA requirements…" at bounding box center [229, 76] width 260 height 55
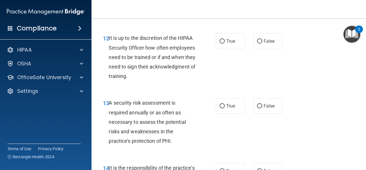
scroll to position [810, 0]
click at [223, 90] on div "12 It is up to the discretion of the HIPAA Security Officer how often employees…" at bounding box center [229, 58] width 260 height 65
click at [266, 49] on label "False" at bounding box center [268, 41] width 29 height 16
click at [262, 43] on input "False" at bounding box center [259, 41] width 5 height 4
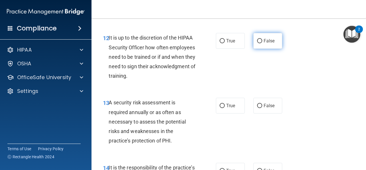
radio input "true"
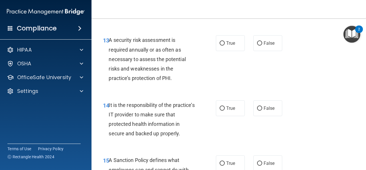
scroll to position [873, 0]
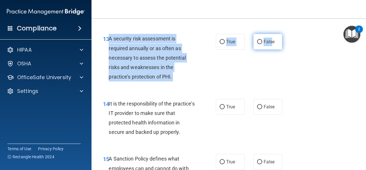
drag, startPoint x: 109, startPoint y: 54, endPoint x: 270, endPoint y: 61, distance: 160.4
click at [286, 34] on ng-form "13 A security risk assessment is required annually or as often as necessary to …" at bounding box center [286, 34] width 0 height 0
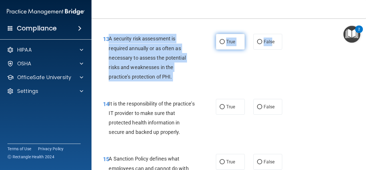
click at [218, 50] on label "True" at bounding box center [230, 42] width 29 height 16
click at [220, 44] on input "True" at bounding box center [222, 42] width 5 height 4
radio input "true"
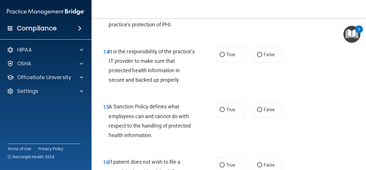
scroll to position [943, 0]
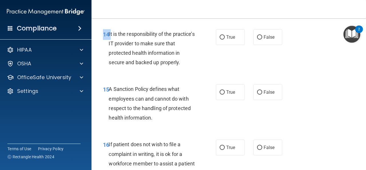
drag, startPoint x: 108, startPoint y: 54, endPoint x: 284, endPoint y: 58, distance: 175.8
click at [284, 58] on div "14 It is the responsibility of the practice’s IT provider to make sure that pro…" at bounding box center [229, 49] width 260 height 55
click at [231, 40] on span "True" at bounding box center [230, 36] width 9 height 5
click at [225, 39] on input "True" at bounding box center [222, 37] width 5 height 4
radio input "true"
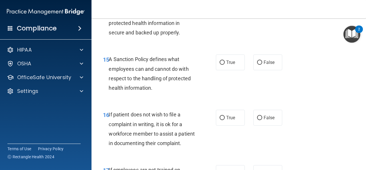
scroll to position [973, 0]
drag, startPoint x: 108, startPoint y: 78, endPoint x: 133, endPoint y: 78, distance: 24.6
click at [133, 78] on div "15 A Sanction Policy defines what employees can and cannot do with respect to t…" at bounding box center [159, 74] width 130 height 41
click at [132, 82] on div "A Sanction Policy defines what employees can and cannot do with respect to the …" at bounding box center [154, 73] width 91 height 38
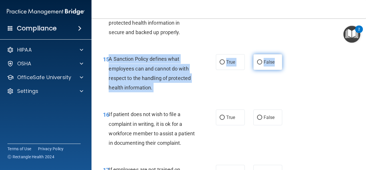
drag, startPoint x: 109, startPoint y: 78, endPoint x: 275, endPoint y: 86, distance: 166.2
click at [286, 54] on ng-form "15 A Sanction Policy defines what employees can and cannot do with respect to t…" at bounding box center [286, 54] width 0 height 0
click at [266, 70] on label "False" at bounding box center [268, 62] width 29 height 16
click at [262, 64] on input "False" at bounding box center [259, 62] width 5 height 4
radio input "true"
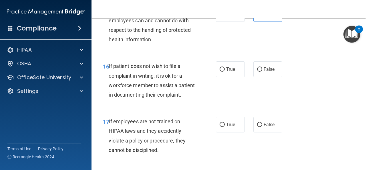
scroll to position [1022, 0]
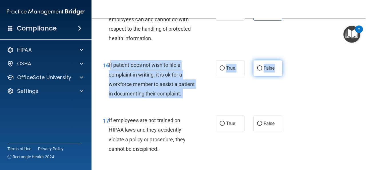
drag, startPoint x: 110, startPoint y: 83, endPoint x: 279, endPoint y: 81, distance: 168.9
click at [286, 60] on ng-form "16 If patient does not wish to file a complaint in writing, it is ok for a work…" at bounding box center [286, 60] width 0 height 0
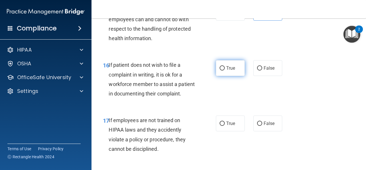
drag, startPoint x: 241, startPoint y: 98, endPoint x: 234, endPoint y: 90, distance: 10.9
click at [234, 76] on label "True" at bounding box center [230, 68] width 29 height 16
click at [225, 70] on input "True" at bounding box center [222, 68] width 5 height 4
radio input "true"
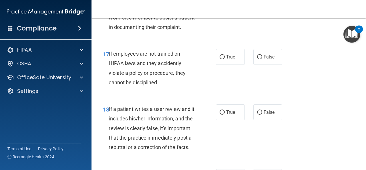
scroll to position [1090, 0]
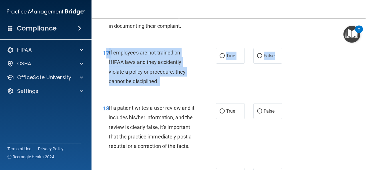
drag, startPoint x: 108, startPoint y: 81, endPoint x: 279, endPoint y: 88, distance: 171.9
click at [286, 48] on ng-form "17 If employees are not trained on HIPAA laws and they accidently violate a pol…" at bounding box center [286, 48] width 0 height 0
click at [279, 64] on div "True False" at bounding box center [251, 56] width 70 height 16
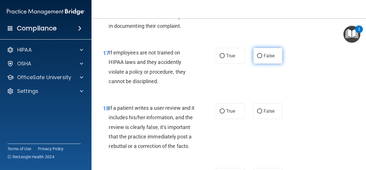
click at [254, 64] on label "False" at bounding box center [268, 56] width 29 height 16
click at [257, 58] on input "False" at bounding box center [259, 56] width 5 height 4
radio input "true"
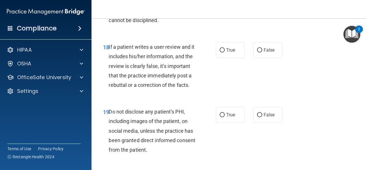
scroll to position [1155, 0]
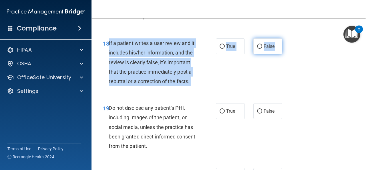
drag, startPoint x: 108, startPoint y: 69, endPoint x: 276, endPoint y: 72, distance: 168.0
click at [286, 38] on ng-form "18 If a patient writes a user review and it includes his/her information, and t…" at bounding box center [286, 38] width 0 height 0
click at [260, 54] on label "False" at bounding box center [268, 46] width 29 height 16
click at [260, 49] on input "False" at bounding box center [259, 46] width 5 height 4
radio input "true"
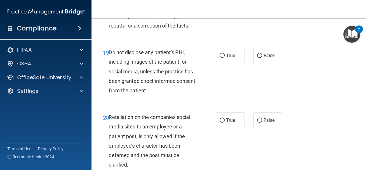
scroll to position [1217, 0]
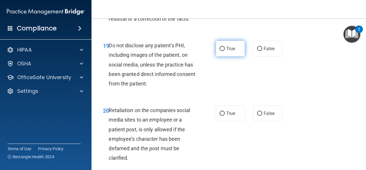
click at [226, 51] on span "True" at bounding box center [230, 48] width 9 height 5
click at [225, 51] on input "True" at bounding box center [222, 49] width 5 height 4
radio input "true"
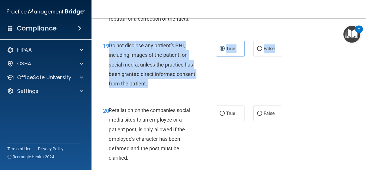
drag, startPoint x: 108, startPoint y: 83, endPoint x: 282, endPoint y: 86, distance: 173.5
click at [286, 41] on ng-form "19 Do not disclose any patient’s PHI, including images of the patient, on socia…" at bounding box center [286, 41] width 0 height 0
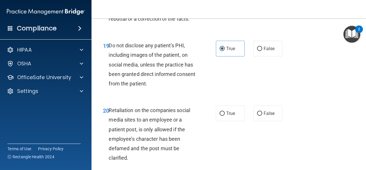
click at [233, 98] on div "19 Do not disclose any patient’s PHI, including images of the patient, on socia…" at bounding box center [229, 65] width 260 height 65
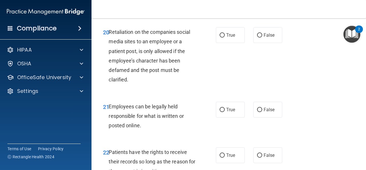
scroll to position [1296, 0]
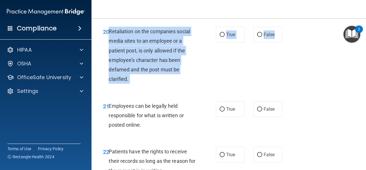
drag, startPoint x: 110, startPoint y: 71, endPoint x: 283, endPoint y: 76, distance: 173.0
click at [283, 76] on div "20 Retaliation on the companies social media sites to an employee or a patient …" at bounding box center [229, 56] width 260 height 74
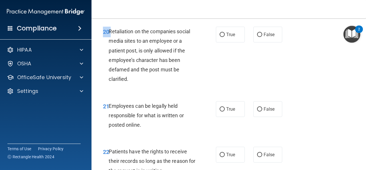
click at [110, 71] on span "Retaliation on the companies social media sites to an employee or a patient pos…" at bounding box center [150, 55] width 82 height 54
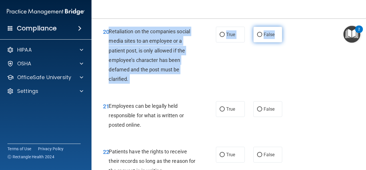
drag, startPoint x: 110, startPoint y: 71, endPoint x: 274, endPoint y: 75, distance: 164.0
click at [286, 27] on ng-form "20 Retaliation on the companies social media sites to an employee or a patient …" at bounding box center [286, 27] width 0 height 0
click at [274, 42] on label "False" at bounding box center [268, 35] width 29 height 16
click at [262, 37] on input "False" at bounding box center [259, 35] width 5 height 4
radio input "true"
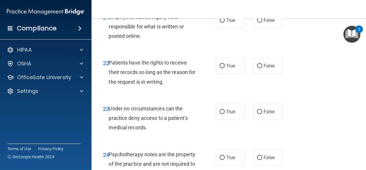
scroll to position [1385, 0]
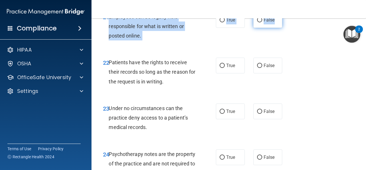
drag, startPoint x: 110, startPoint y: 55, endPoint x: 274, endPoint y: 61, distance: 163.8
click at [286, 12] on ng-form "21 Employees can be legally held responsible for what is written or posted onli…" at bounding box center [286, 12] width 0 height 0
click at [236, 28] on label "True" at bounding box center [230, 20] width 29 height 16
click at [225, 22] on input "True" at bounding box center [222, 20] width 5 height 4
radio input "true"
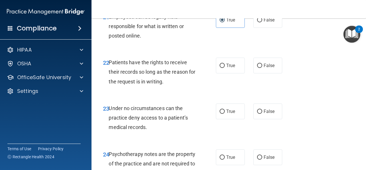
scroll to position [1405, 0]
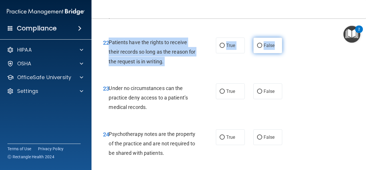
drag, startPoint x: 110, startPoint y: 80, endPoint x: 274, endPoint y: 82, distance: 164.3
click at [286, 37] on ng-form "22 Patients have the rights to receive their records so long as the reason for …" at bounding box center [286, 37] width 0 height 0
click at [264, 48] on span "False" at bounding box center [269, 45] width 11 height 5
click at [262, 48] on input "False" at bounding box center [259, 46] width 5 height 4
radio input "true"
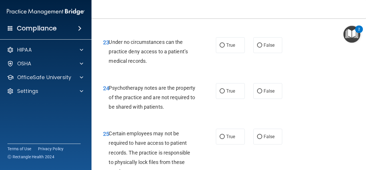
scroll to position [1452, 0]
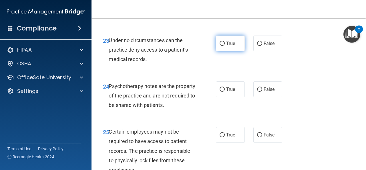
click at [220, 46] on input "True" at bounding box center [222, 43] width 5 height 4
radio input "true"
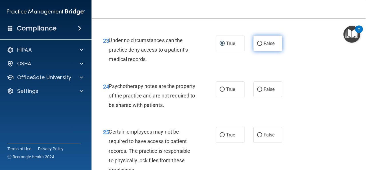
click at [271, 51] on label "False" at bounding box center [268, 43] width 29 height 16
click at [262, 46] on input "False" at bounding box center [259, 43] width 5 height 4
radio input "true"
radio input "false"
click at [111, 62] on span "Under no circumstances can the practice deny access to a patient’s medical reco…" at bounding box center [148, 49] width 79 height 25
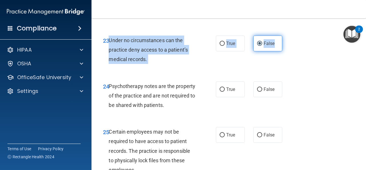
drag, startPoint x: 109, startPoint y: 78, endPoint x: 278, endPoint y: 82, distance: 169.2
click at [286, 35] on ng-form "23 Under no circumstances can the practice deny access to a patient’s medical r…" at bounding box center [286, 35] width 0 height 0
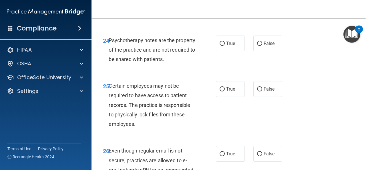
scroll to position [1499, 0]
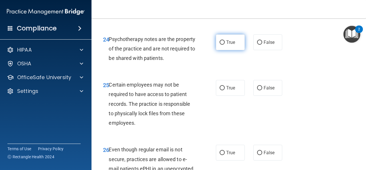
click at [227, 50] on label "True" at bounding box center [230, 42] width 29 height 16
click at [225, 45] on input "True" at bounding box center [222, 42] width 5 height 4
radio input "true"
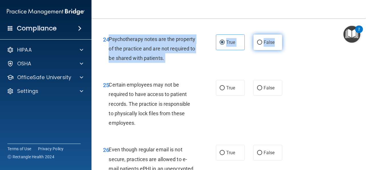
drag, startPoint x: 109, startPoint y: 75, endPoint x: 274, endPoint y: 80, distance: 164.9
click at [286, 34] on ng-form "24 Psychotherapy notes are the property of the practice and are not required to…" at bounding box center [286, 34] width 0 height 0
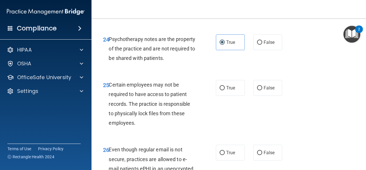
click at [249, 73] on div "24 Psychotherapy notes are the property of the practice and are not required to…" at bounding box center [229, 50] width 260 height 46
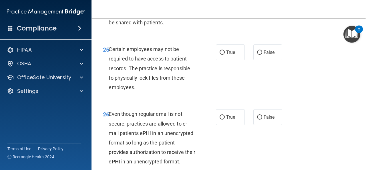
scroll to position [1542, 0]
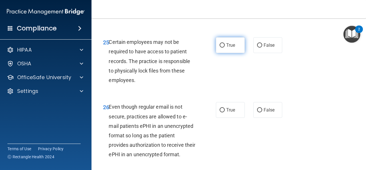
click at [231, 48] on span "True" at bounding box center [230, 44] width 9 height 5
click at [225, 48] on input "True" at bounding box center [222, 45] width 5 height 4
radio input "true"
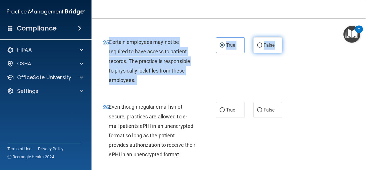
drag, startPoint x: 110, startPoint y: 79, endPoint x: 278, endPoint y: 81, distance: 167.4
click at [286, 37] on ng-form "25 Certain employees may not be required to have access to patient records. The…" at bounding box center [286, 37] width 0 height 0
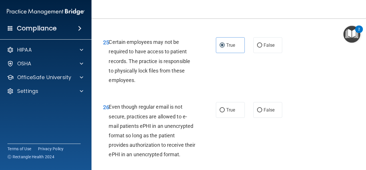
click at [260, 30] on div "24 Psychotherapy notes are the property of the practice and are not required to…" at bounding box center [229, 8] width 260 height 46
click at [265, 95] on div "25 Certain employees may not be required to have access to patient records. The…" at bounding box center [229, 62] width 260 height 65
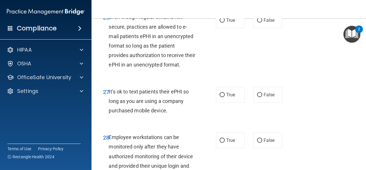
scroll to position [1632, 0]
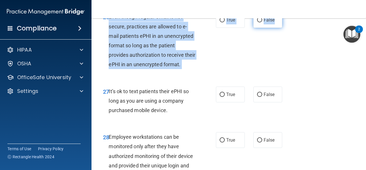
drag, startPoint x: 108, startPoint y: 55, endPoint x: 276, endPoint y: 61, distance: 168.4
click at [286, 12] on ng-form "26 Even though regular email is not secure, practices are allowed to e-mail pat…" at bounding box center [286, 12] width 0 height 0
click at [267, 23] on span "False" at bounding box center [269, 19] width 11 height 5
click at [262, 22] on input "False" at bounding box center [259, 20] width 5 height 4
radio input "true"
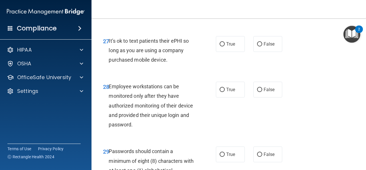
scroll to position [1685, 0]
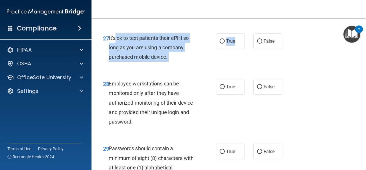
drag, startPoint x: 113, startPoint y: 75, endPoint x: 250, endPoint y: 75, distance: 136.8
click at [286, 33] on ng-form "27 It’s ok to text patients their ePHI so long as you are using a company purch…" at bounding box center [286, 33] width 0 height 0
click at [191, 65] on div "27 It’s ok to text patients their ePHI so long as you are using a company purch…" at bounding box center [159, 48] width 130 height 31
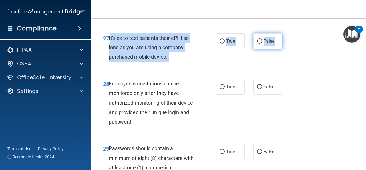
drag, startPoint x: 109, startPoint y: 76, endPoint x: 276, endPoint y: 75, distance: 166.9
click at [286, 33] on ng-form "27 It’s ok to text patients their ePHI so long as you are using a company purch…" at bounding box center [286, 33] width 0 height 0
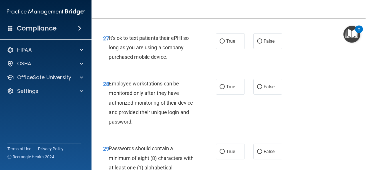
click at [266, 72] on div "27 It’s ok to text patients their ePHI so long as you are using a company purch…" at bounding box center [229, 49] width 260 height 46
click at [266, 49] on label "False" at bounding box center [268, 41] width 29 height 16
click at [262, 44] on input "False" at bounding box center [259, 41] width 5 height 4
radio input "true"
click at [243, 49] on div "True False" at bounding box center [251, 41] width 70 height 16
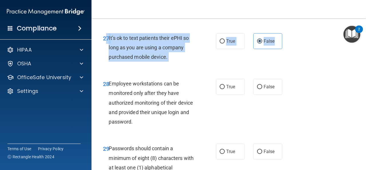
drag, startPoint x: 108, startPoint y: 76, endPoint x: 281, endPoint y: 80, distance: 173.8
click at [286, 33] on ng-form "27 It’s ok to text patients their ePHI so long as you are using a company purch…" at bounding box center [286, 33] width 0 height 0
click at [258, 49] on label "False" at bounding box center [268, 41] width 29 height 16
click at [258, 44] on input "False" at bounding box center [259, 41] width 5 height 4
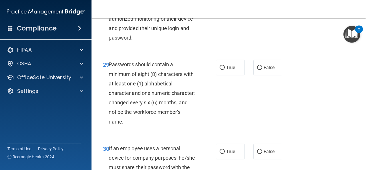
scroll to position [1769, 0]
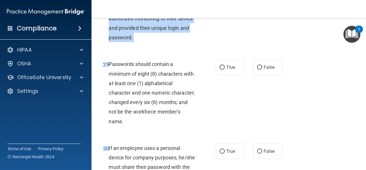
drag, startPoint x: 109, startPoint y: 37, endPoint x: 280, endPoint y: 44, distance: 171.0
click at [266, 5] on span "False" at bounding box center [269, 2] width 11 height 5
click at [262, 5] on input "False" at bounding box center [259, 3] width 5 height 4
radio input "true"
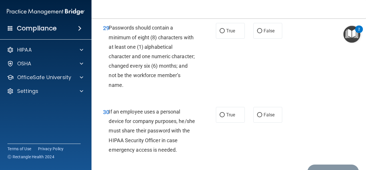
scroll to position [1806, 0]
click at [226, 33] on span "True" at bounding box center [230, 30] width 9 height 5
click at [225, 33] on input "True" at bounding box center [222, 31] width 5 height 4
radio input "true"
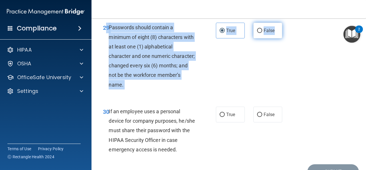
drag, startPoint x: 108, startPoint y: 63, endPoint x: 277, endPoint y: 68, distance: 169.2
click at [286, 23] on ng-form "29 Passwords should contain a minimum of eight (8) characters with at least one…" at bounding box center [286, 23] width 0 height 0
click at [258, 38] on label "False" at bounding box center [268, 31] width 29 height 16
click at [258, 33] on input "False" at bounding box center [259, 31] width 5 height 4
radio input "true"
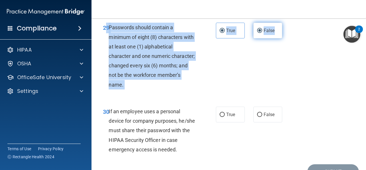
radio input "false"
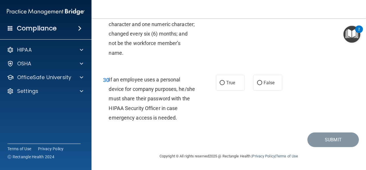
scroll to position [1875, 0]
click at [214, 96] on div "30 If an employee uses a personal device for company purposes, he/she must shar…" at bounding box center [159, 100] width 130 height 50
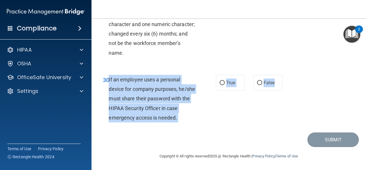
drag, startPoint x: 108, startPoint y: 80, endPoint x: 279, endPoint y: 90, distance: 171.2
click at [286, 75] on ng-form "30 If an employee uses a personal device for company purposes, he/she must shar…" at bounding box center [286, 75] width 0 height 0
click at [270, 77] on label "False" at bounding box center [268, 83] width 29 height 16
click at [262, 81] on input "False" at bounding box center [259, 83] width 5 height 4
radio input "true"
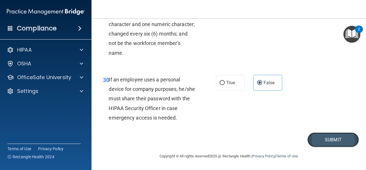
click at [328, 143] on button "Submit" at bounding box center [334, 139] width 52 height 15
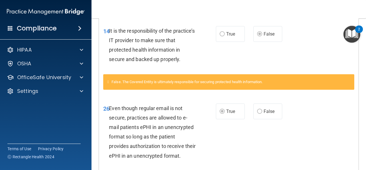
scroll to position [135, 0]
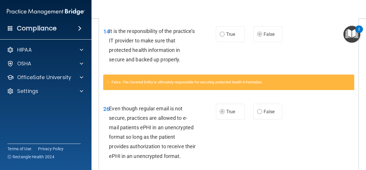
click at [309, 96] on div "False. The Covered Entity is ultimately responsible for securing protected heal…" at bounding box center [229, 85] width 260 height 22
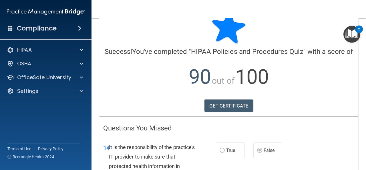
scroll to position [0, 0]
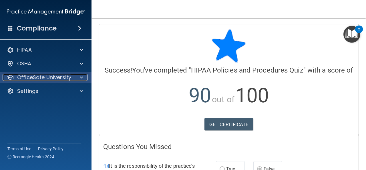
click at [65, 76] on p "OfficeSafe University" at bounding box center [44, 77] width 54 height 7
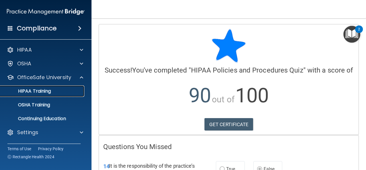
click at [67, 91] on div "HIPAA Training" at bounding box center [43, 91] width 78 height 6
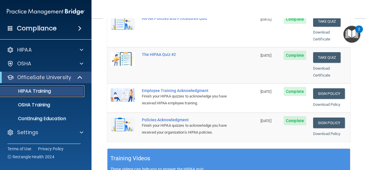
scroll to position [133, 0]
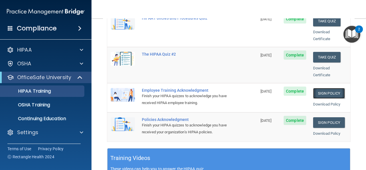
click at [331, 89] on link "Sign Policy" at bounding box center [329, 93] width 32 height 11
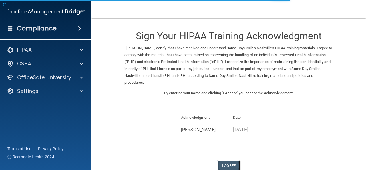
click at [231, 161] on button "I Agree" at bounding box center [229, 165] width 23 height 11
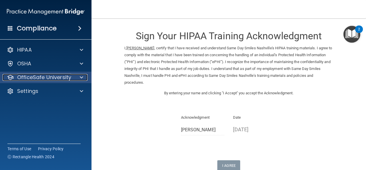
click at [67, 74] on p "OfficeSafe University" at bounding box center [44, 77] width 54 height 7
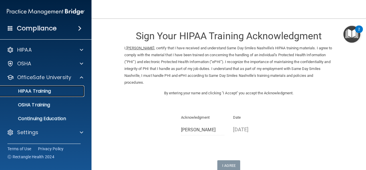
click at [62, 92] on div "HIPAA Training" at bounding box center [43, 91] width 78 height 6
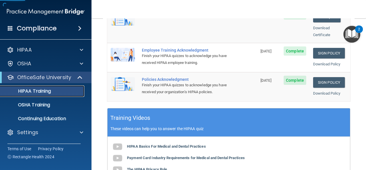
scroll to position [177, 0]
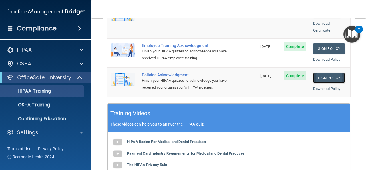
click at [324, 72] on link "Sign Policy" at bounding box center [329, 77] width 32 height 11
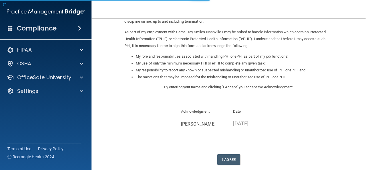
scroll to position [61, 0]
click at [226, 162] on button "I Agree" at bounding box center [229, 159] width 23 height 11
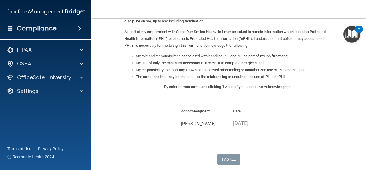
scroll to position [0, 0]
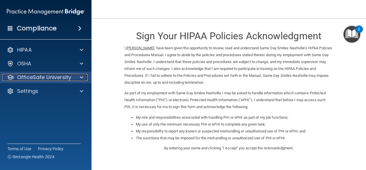
click at [71, 75] on div "OfficeSafe University" at bounding box center [38, 77] width 71 height 7
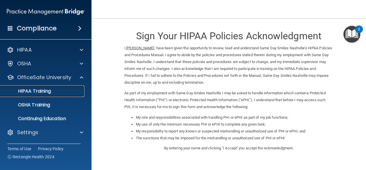
click at [71, 94] on div "HIPAA Training" at bounding box center [43, 91] width 78 height 6
